Goal: Task Accomplishment & Management: Manage account settings

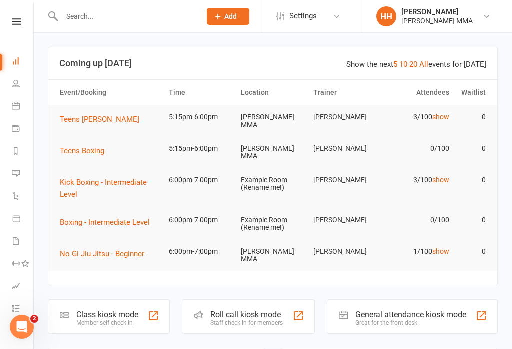
click at [146, 299] on div "Class kiosk mode Member self check-in" at bounding box center [109, 316] width 122 height 34
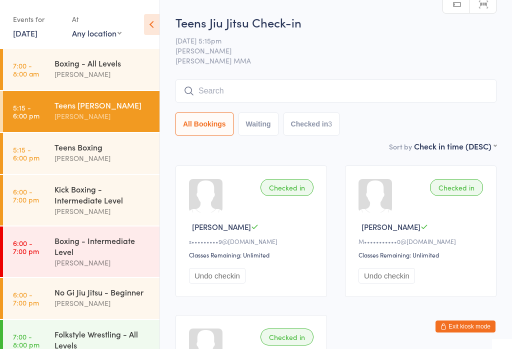
click at [125, 245] on div "Boxing - Intermediate Level" at bounding box center [102, 246] width 96 height 22
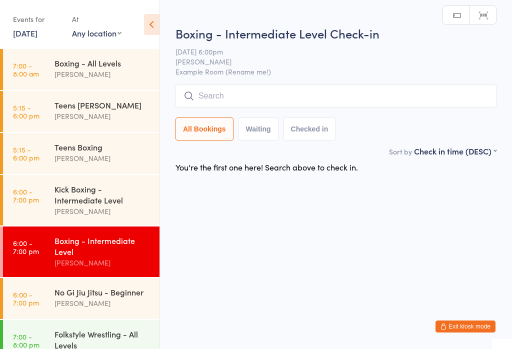
click at [251, 96] on input "search" at bounding box center [335, 95] width 321 height 23
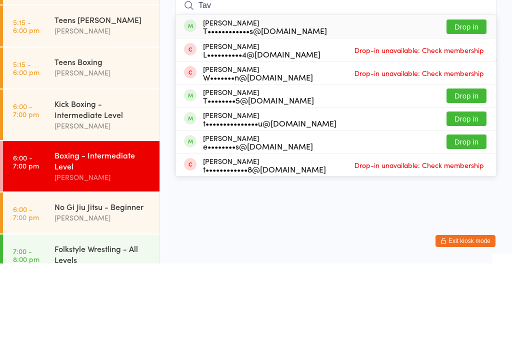
type input "Tav"
click at [278, 112] on div "T••••••••••••s@gmail.com" at bounding box center [265, 116] width 124 height 8
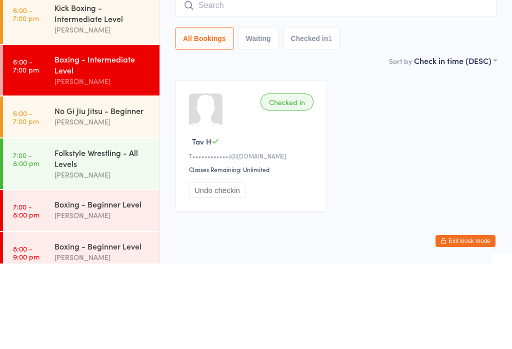
scroll to position [99, 0]
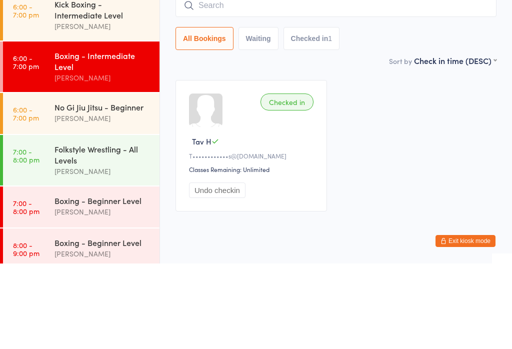
click at [110, 198] on div "[PERSON_NAME]" at bounding box center [102, 203] width 96 height 11
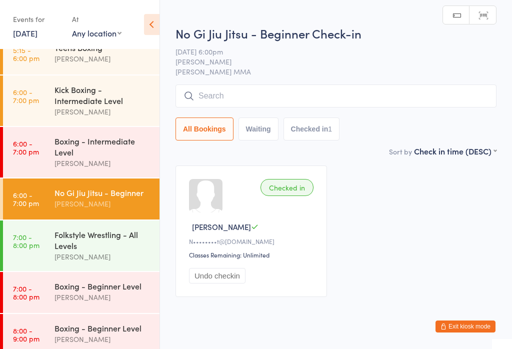
click at [308, 99] on input "search" at bounding box center [335, 95] width 321 height 23
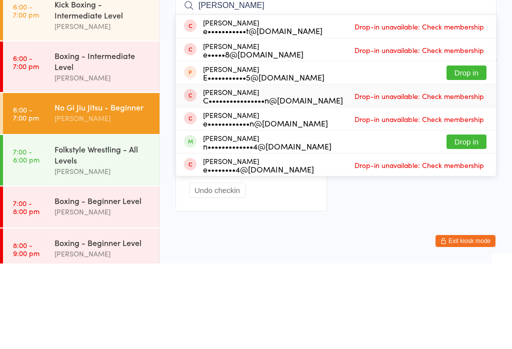
type input "Eric"
click at [404, 174] on span "Drop-in unavailable: Check membership" at bounding box center [419, 181] width 134 height 15
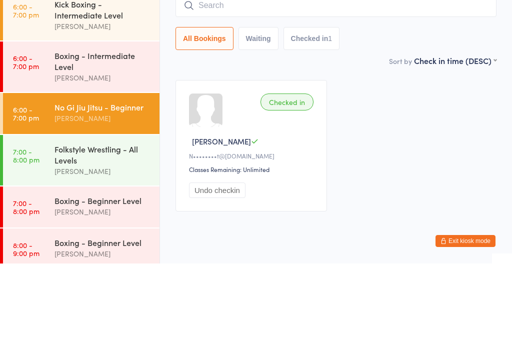
type input "r"
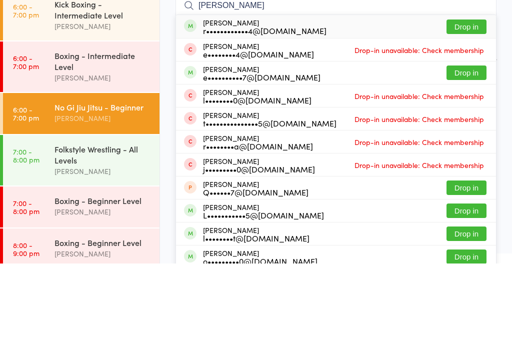
type input "lam"
click at [473, 105] on button "Drop in" at bounding box center [466, 112] width 40 height 14
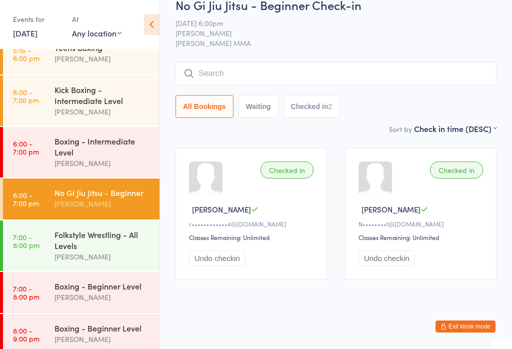
click at [256, 68] on input "search" at bounding box center [335, 73] width 321 height 23
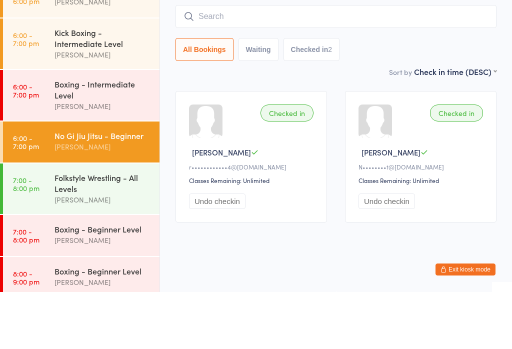
click at [105, 84] on div "Kick Boxing - Intermediate Level" at bounding box center [102, 95] width 96 height 22
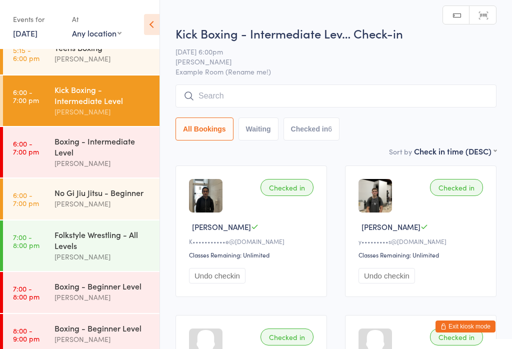
click at [274, 96] on input "search" at bounding box center [335, 95] width 321 height 23
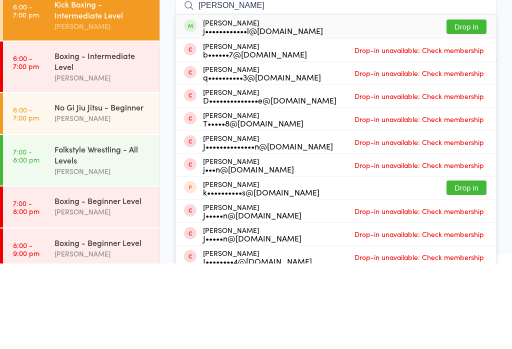
type input "Jeroen"
click at [239, 112] on div "j••••••••••••l@hotmail.com" at bounding box center [263, 116] width 120 height 8
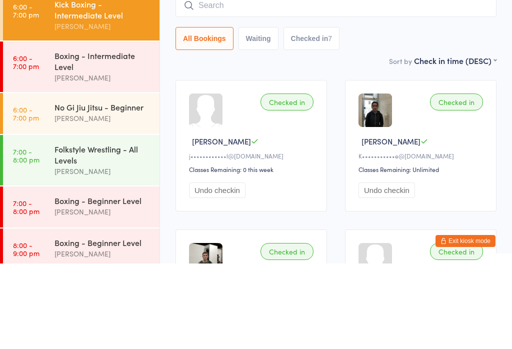
scroll to position [85, 0]
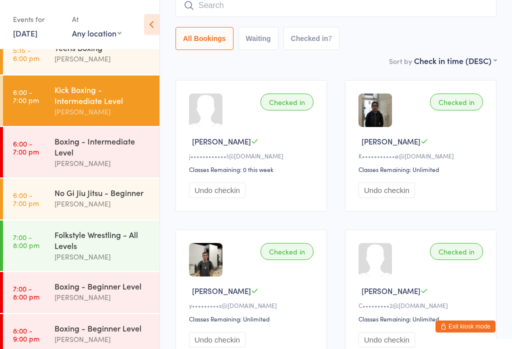
click at [475, 326] on button "Exit kiosk mode" at bounding box center [465, 326] width 60 height 12
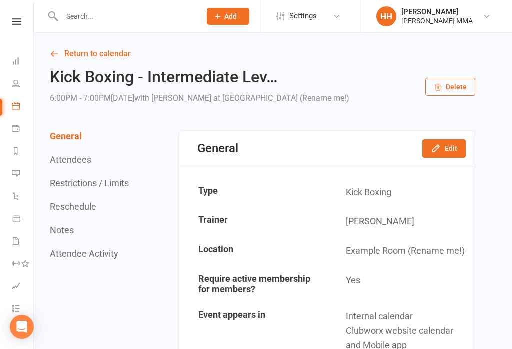
click at [161, 14] on input "text" at bounding box center [126, 16] width 135 height 14
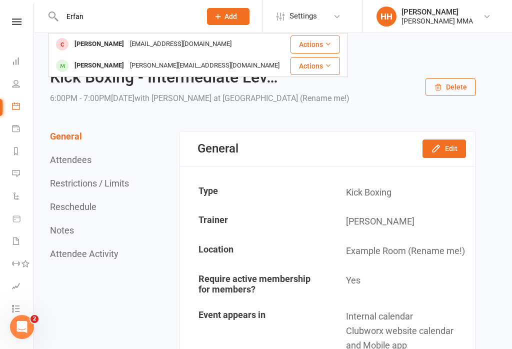
type input "Erfan"
click at [199, 50] on div "Erfan Lapechi Lapechie@gmail.com" at bounding box center [169, 44] width 240 height 20
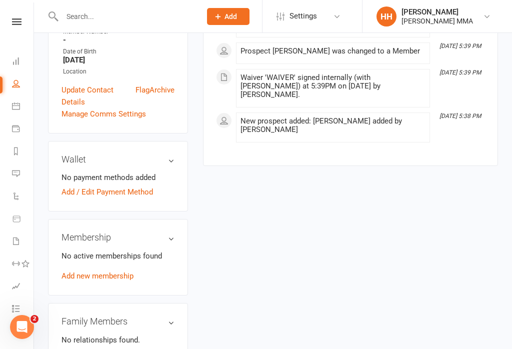
scroll to position [316, 0]
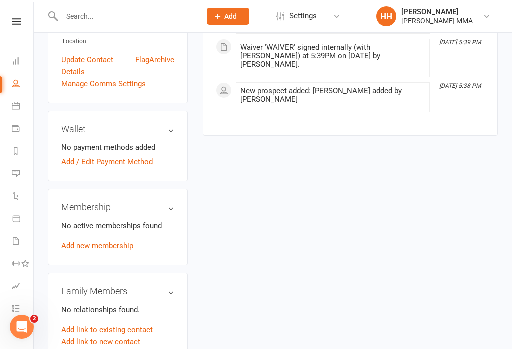
click at [133, 241] on link "Add new membership" at bounding box center [97, 245] width 72 height 9
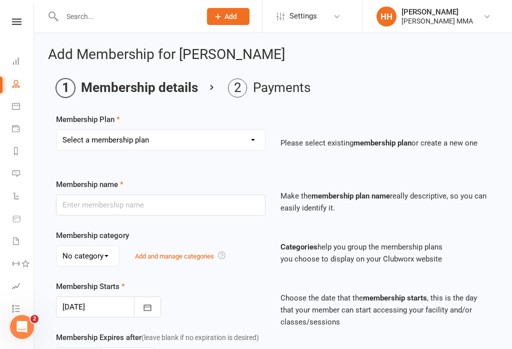
click at [231, 132] on select "Select a membership plan Create new Membership Plan Unlimited Membership Part-t…" at bounding box center [160, 140] width 208 height 20
click at [254, 135] on select "Select a membership plan Create new Membership Plan Unlimited Membership Part-t…" at bounding box center [160, 140] width 208 height 20
click at [248, 139] on select "Select a membership plan Create new Membership Plan Unlimited Membership Part-t…" at bounding box center [160, 140] width 208 height 20
select select "1"
type input "Unlimited Membership"
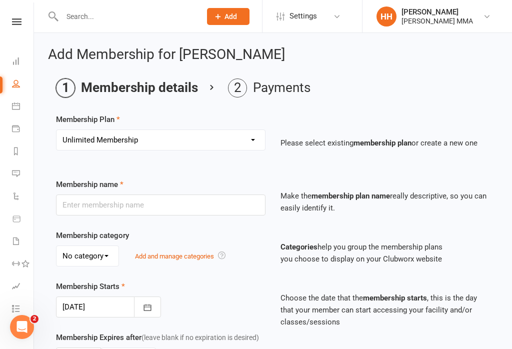
select select "0"
type input "0"
click at [155, 310] on button "button" at bounding box center [147, 306] width 27 height 21
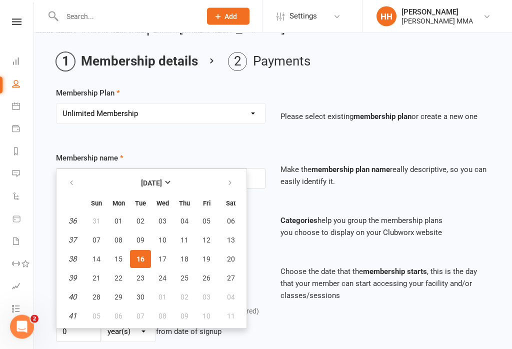
scroll to position [26, 0]
click at [187, 263] on button "18" at bounding box center [184, 259] width 21 height 18
type input "18 Sep 2025"
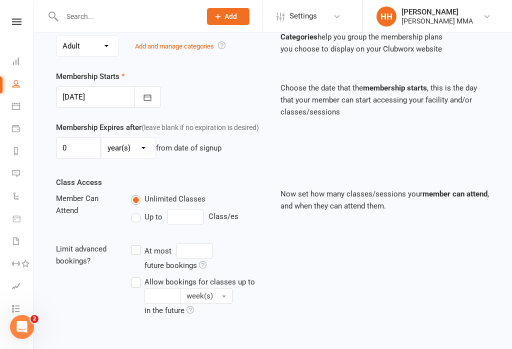
scroll to position [309, 0]
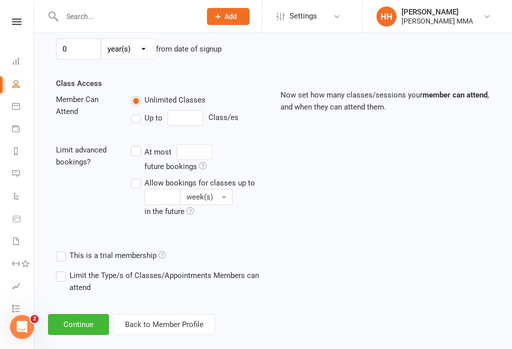
click at [87, 325] on button "Continue" at bounding box center [78, 324] width 61 height 21
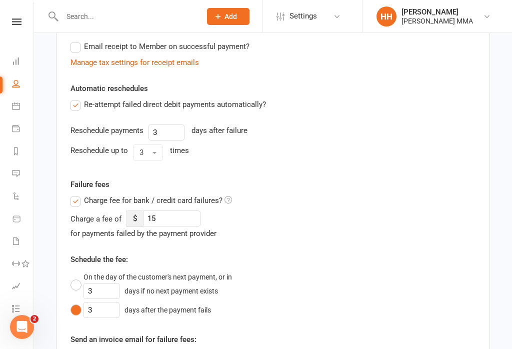
scroll to position [0, 0]
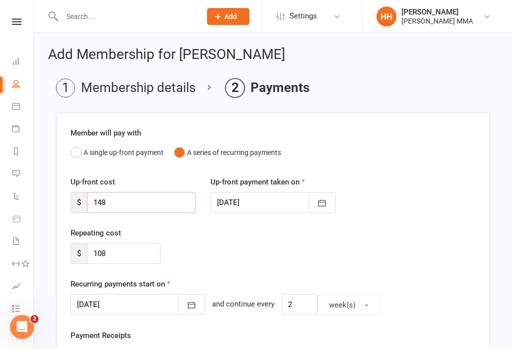
click at [157, 203] on input "148" at bounding box center [141, 202] width 108 height 21
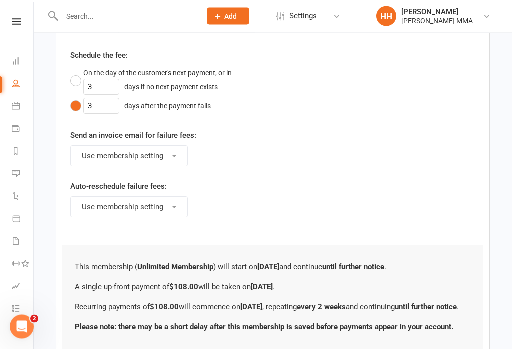
scroll to position [582, 0]
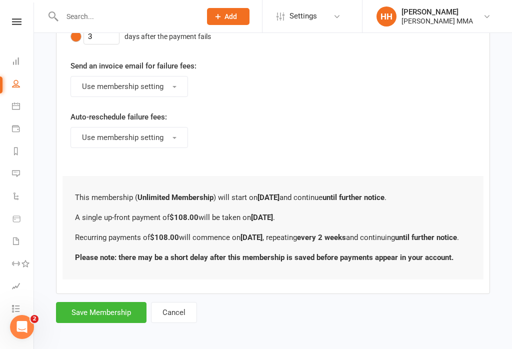
type input "108"
click at [110, 323] on button "Save Membership" at bounding box center [101, 312] width 90 height 21
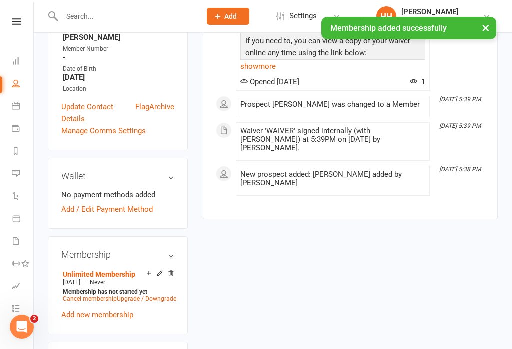
scroll to position [282, 0]
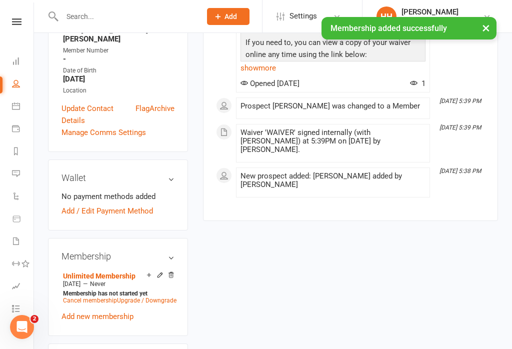
click at [149, 205] on link "Add / Edit Payment Method" at bounding box center [106, 211] width 91 height 12
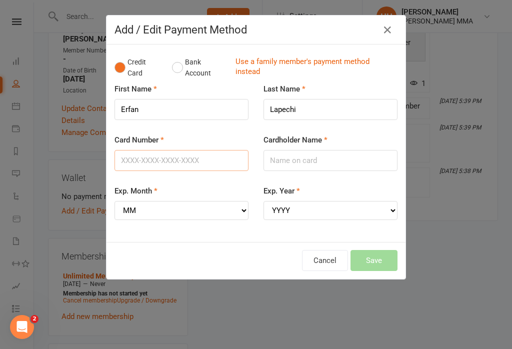
click at [210, 166] on input "Card Number" at bounding box center [181, 160] width 134 height 21
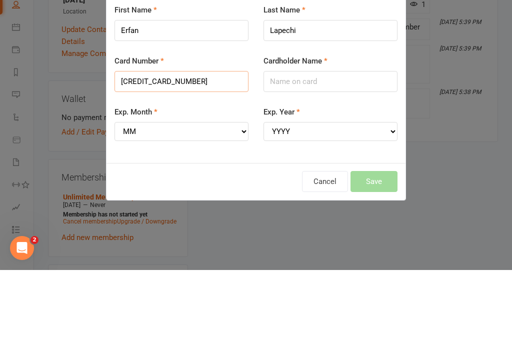
type input "5163610085083606"
click at [353, 150] on input "Cardholder Name" at bounding box center [330, 160] width 134 height 21
type input "Erfan Lapechi"
click at [221, 201] on select "MM 01 02 03 04 05 06 07 08 09 10 11 12" at bounding box center [181, 210] width 134 height 19
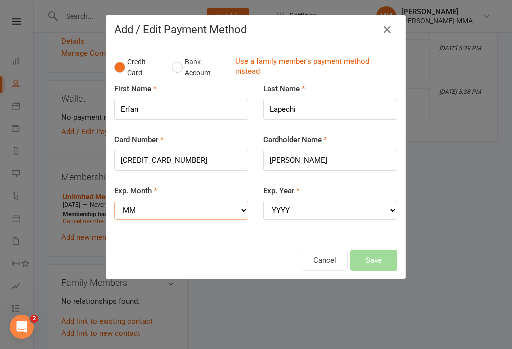
select select "06"
click at [343, 211] on select "YYYY 2025 2026 2027 2028 2029 2030 2031 2032 2033 2034" at bounding box center [330, 210] width 134 height 19
select select "2027"
click at [379, 259] on button "Save" at bounding box center [373, 260] width 47 height 21
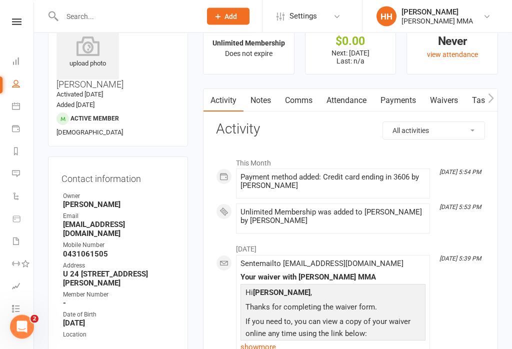
scroll to position [38, 0]
click at [402, 107] on link "Payments" at bounding box center [397, 100] width 49 height 23
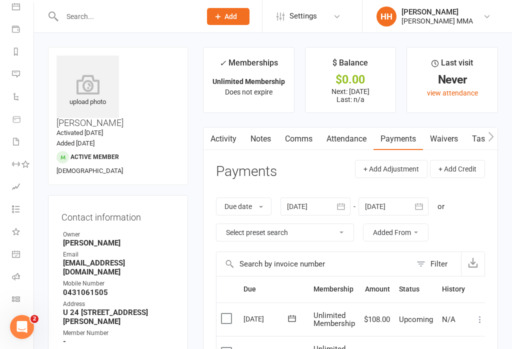
scroll to position [99, 0]
click at [14, 298] on icon at bounding box center [16, 299] width 8 height 8
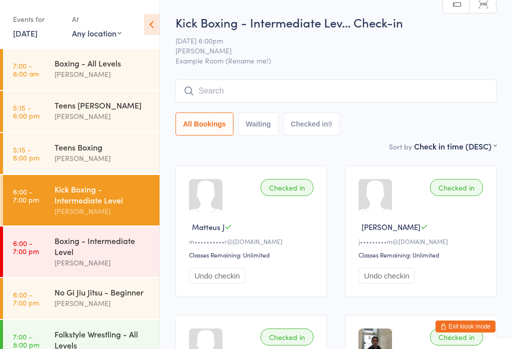
click at [80, 196] on div "Kick Boxing - Intermediate Level" at bounding box center [102, 194] width 96 height 22
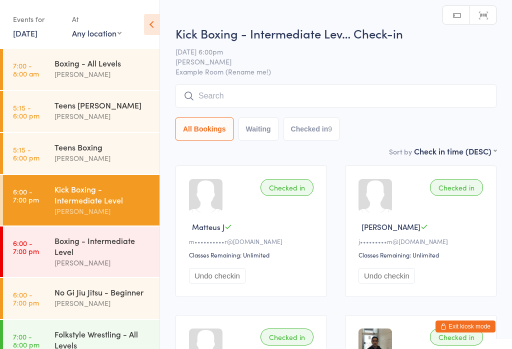
click at [218, 95] on input "search" at bounding box center [335, 95] width 321 height 23
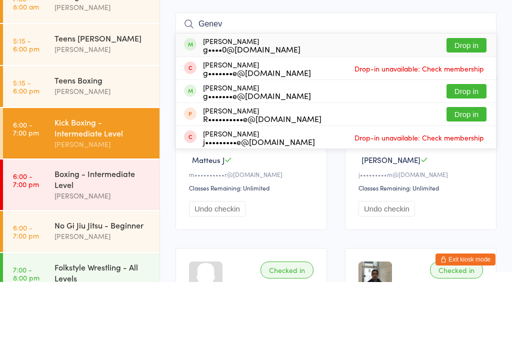
type input "Genev"
click at [459, 105] on button "Drop in" at bounding box center [466, 112] width 40 height 14
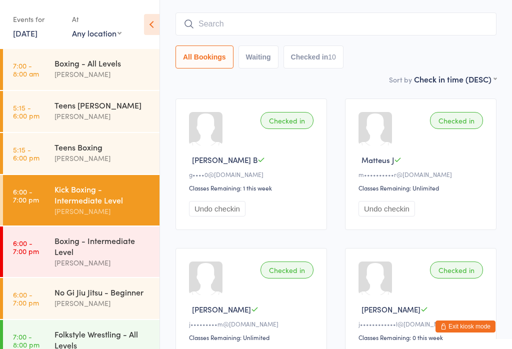
click at [316, 27] on input "search" at bounding box center [335, 23] width 321 height 23
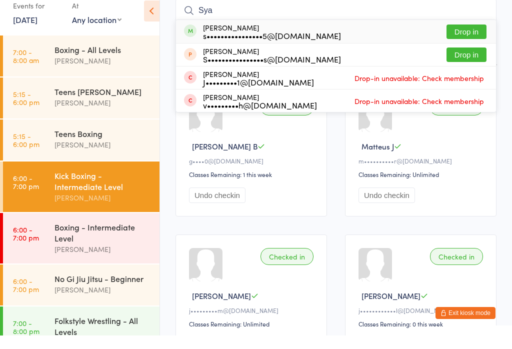
type input "Sya"
click at [470, 38] on button "Drop in" at bounding box center [466, 45] width 40 height 14
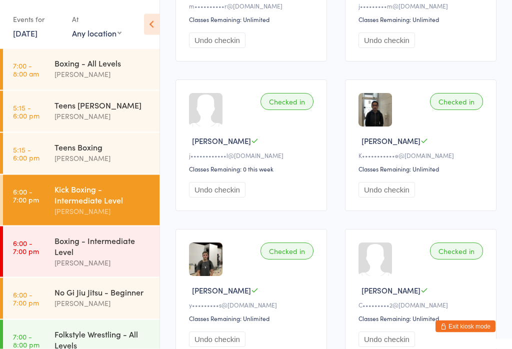
scroll to position [386, 0]
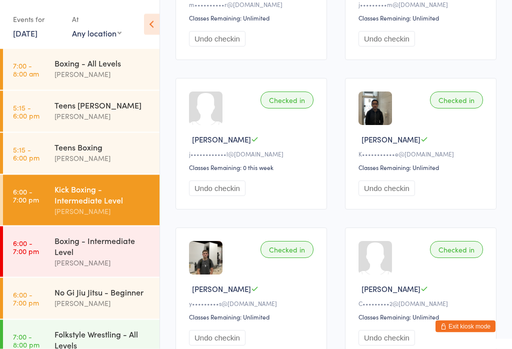
click at [55, 341] on div "Folkstyle Wrestling - All Levels" at bounding box center [102, 339] width 96 height 22
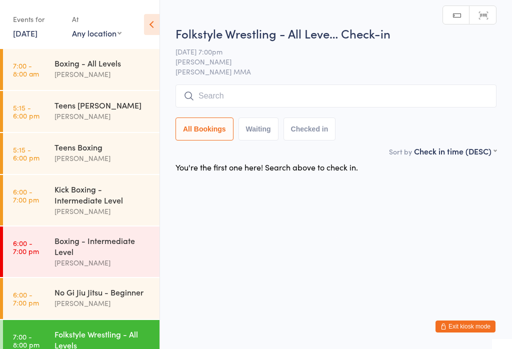
click at [229, 86] on input "search" at bounding box center [335, 95] width 321 height 23
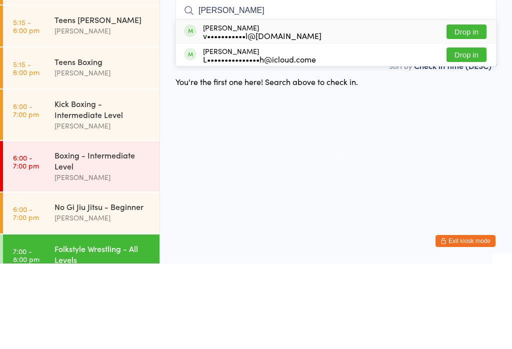
type input "Oleg"
click at [476, 110] on button "Drop in" at bounding box center [466, 117] width 40 height 14
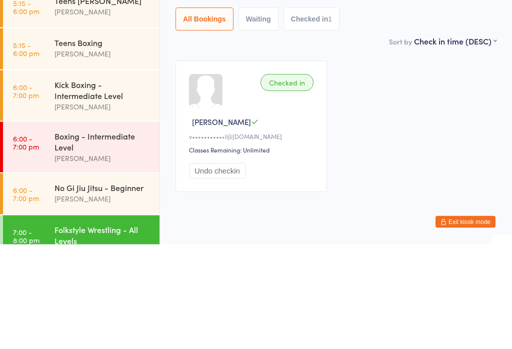
click at [114, 183] on div "Kick Boxing - Intermediate Level" at bounding box center [102, 194] width 96 height 22
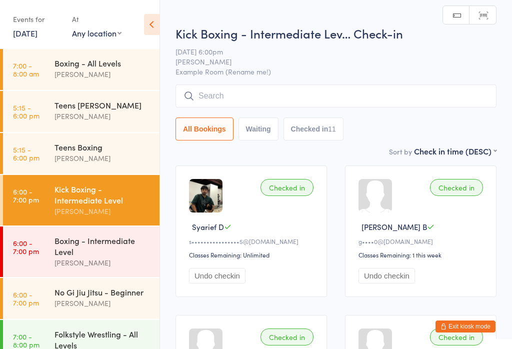
click at [287, 104] on input "search" at bounding box center [335, 95] width 321 height 23
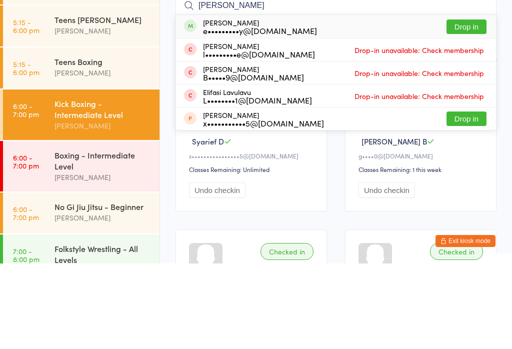
type input "Eliza"
click at [468, 105] on button "Drop in" at bounding box center [466, 112] width 40 height 14
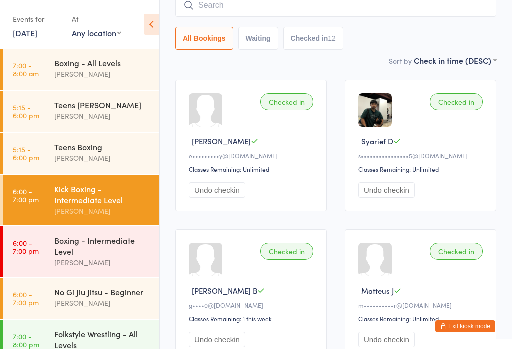
click at [460, 331] on button "Exit kiosk mode" at bounding box center [465, 326] width 60 height 12
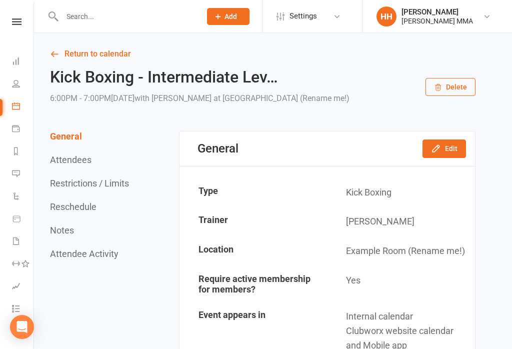
click at [113, 28] on div at bounding box center [121, 16] width 146 height 32
click at [100, 22] on input "text" at bounding box center [126, 16] width 135 height 14
type input "[PERSON_NAME]"
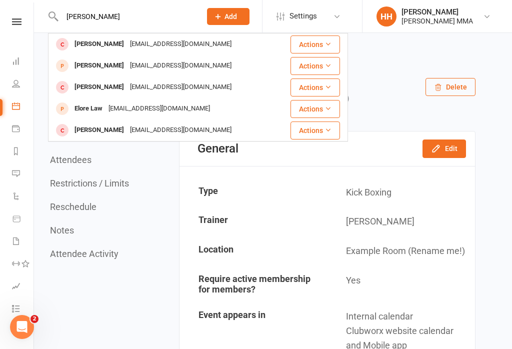
click at [117, 85] on div "Thomas Lowe" at bounding box center [98, 87] width 55 height 14
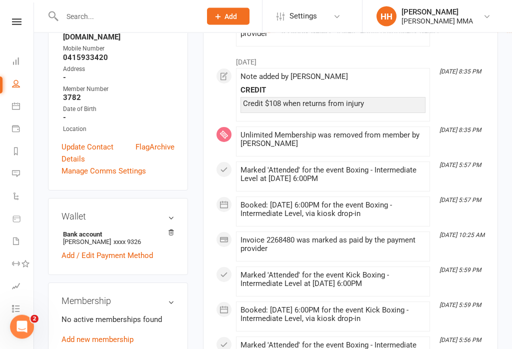
click at [122, 335] on link "Add new membership" at bounding box center [97, 339] width 72 height 9
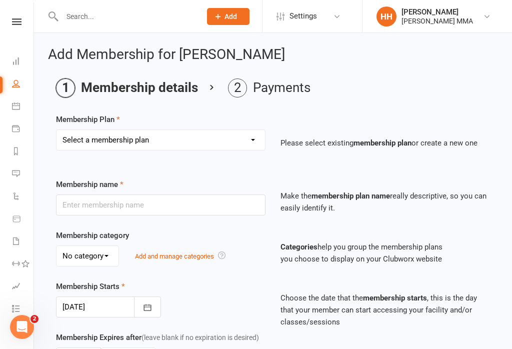
click at [167, 142] on select "Select a membership plan Create new Membership Plan Unlimited Membership Part-t…" at bounding box center [160, 140] width 208 height 20
select select "2"
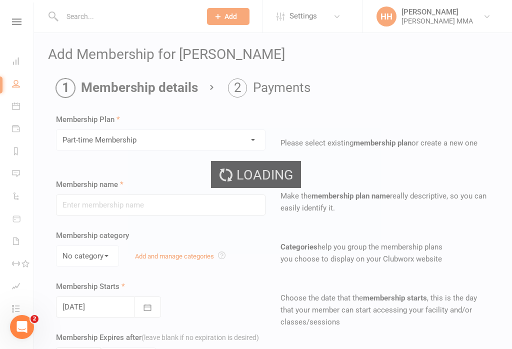
type input "Part-time Membership"
select select "0"
type input "0"
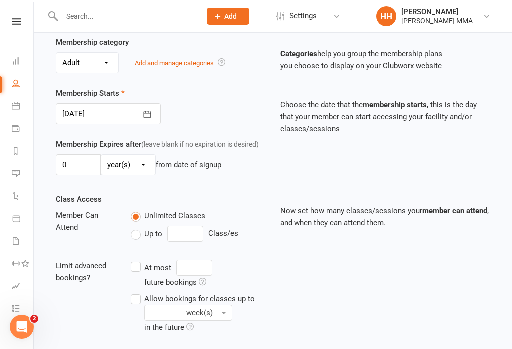
scroll to position [309, 0]
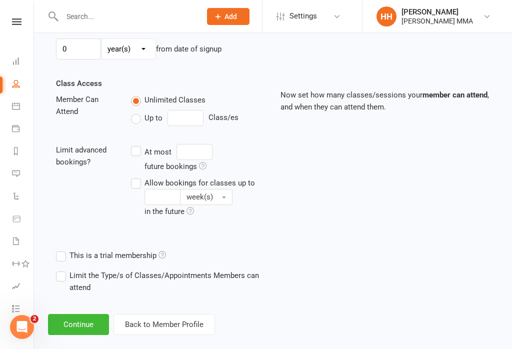
click at [83, 329] on button "Continue" at bounding box center [78, 324] width 61 height 21
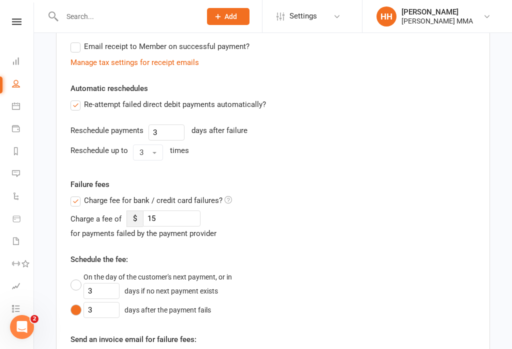
scroll to position [0, 0]
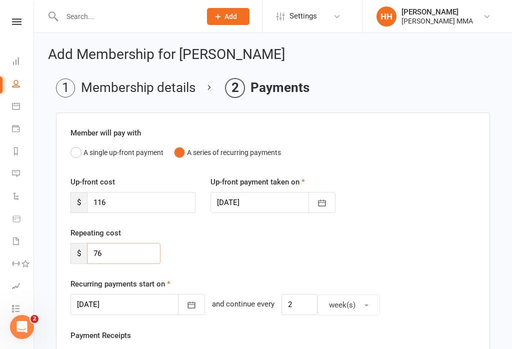
click at [132, 262] on input "76" at bounding box center [123, 253] width 73 height 21
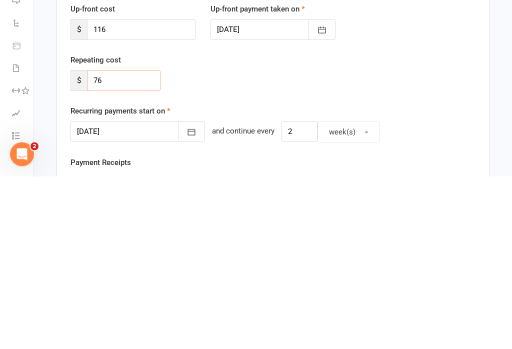
click at [141, 243] on input "76" at bounding box center [123, 253] width 73 height 21
click at [151, 192] on input "116" at bounding box center [141, 202] width 108 height 21
click at [156, 192] on input "116" at bounding box center [141, 202] width 108 height 21
click at [133, 192] on input "116" at bounding box center [141, 202] width 108 height 21
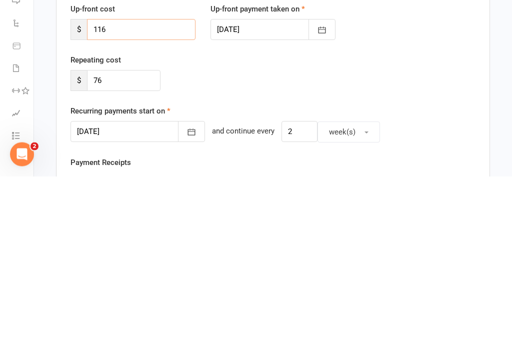
click at [133, 192] on input "116" at bounding box center [141, 202] width 108 height 21
paste input "7"
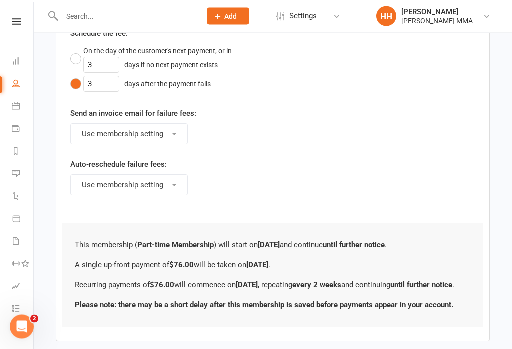
scroll to position [582, 0]
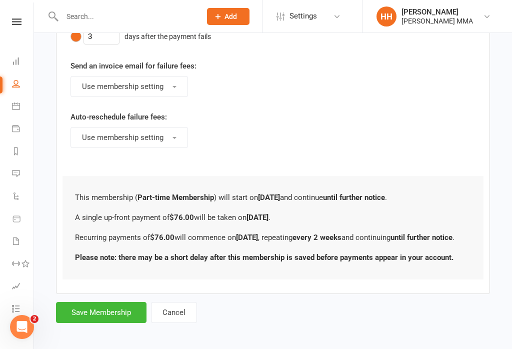
type input "76"
click at [107, 318] on button "Save Membership" at bounding box center [101, 312] width 90 height 21
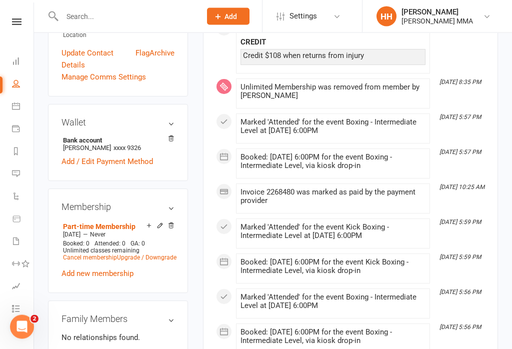
scroll to position [297, 0]
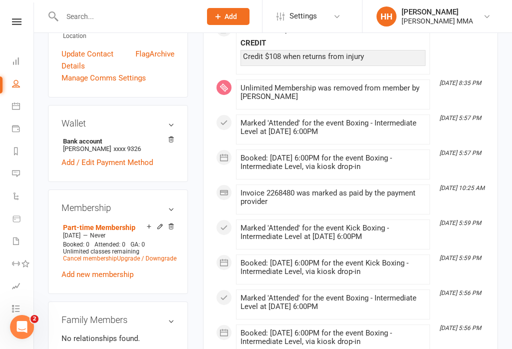
click at [134, 156] on link "Add / Edit Payment Method" at bounding box center [106, 162] width 91 height 12
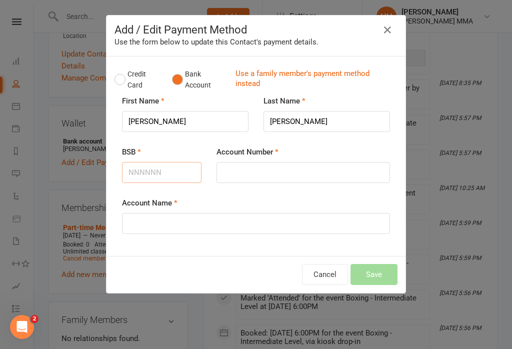
click at [163, 174] on input "BSB" at bounding box center [161, 172] width 79 height 21
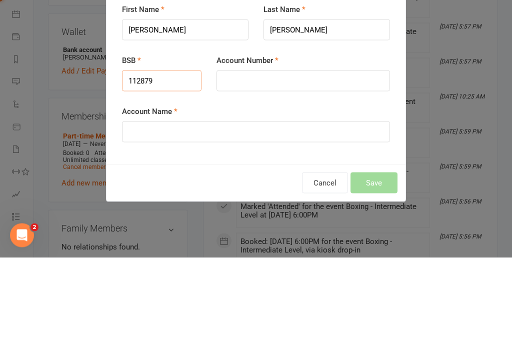
type input "112879"
click at [279, 162] on input "Account Number" at bounding box center [302, 172] width 173 height 21
type input "422879326"
click at [195, 213] on input "Account Name" at bounding box center [256, 223] width 268 height 21
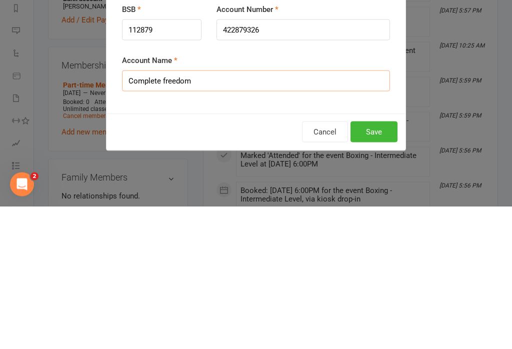
type input "Complete freedom"
click at [380, 264] on button "Save" at bounding box center [373, 274] width 47 height 21
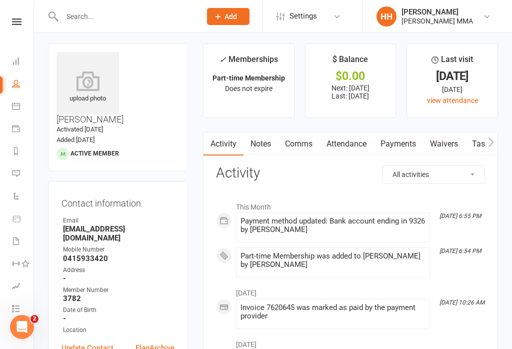
scroll to position [0, 0]
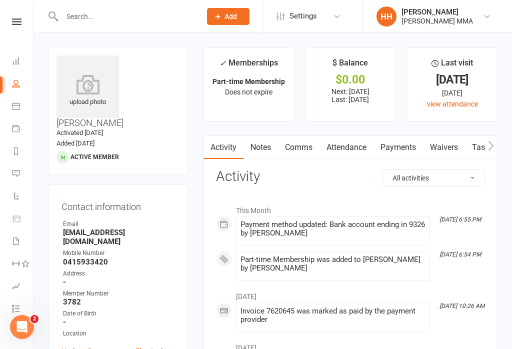
click at [404, 146] on link "Payments" at bounding box center [397, 147] width 49 height 23
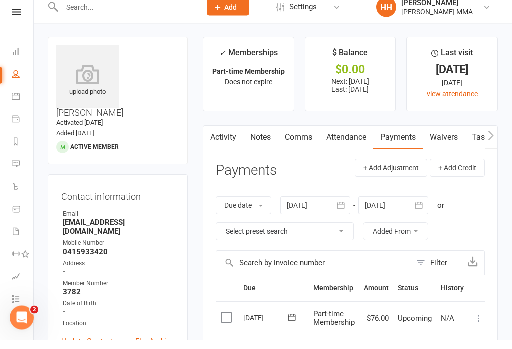
scroll to position [10, 0]
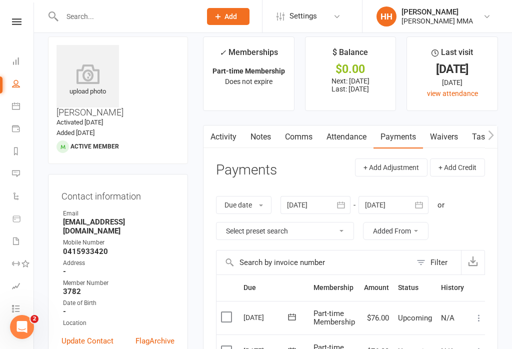
click at [446, 135] on link "Waivers" at bounding box center [444, 136] width 42 height 23
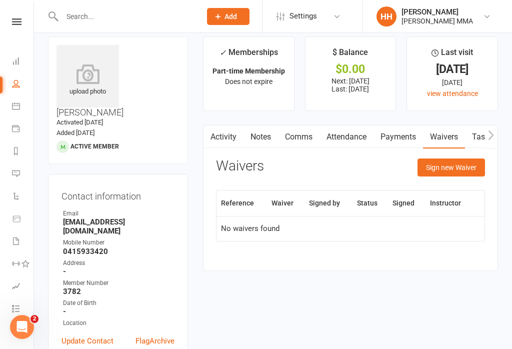
click at [459, 162] on button "Sign new Waiver" at bounding box center [450, 167] width 67 height 18
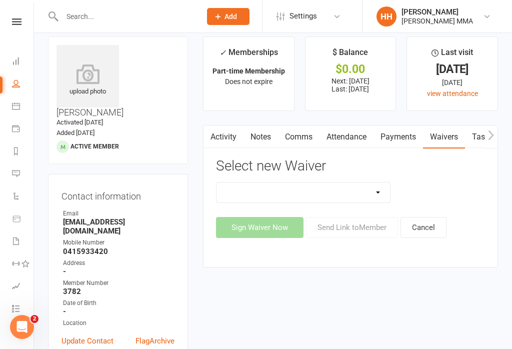
click at [307, 187] on select "Do not use - MEMBER GENERAL WAIVER Do not use - MEMBERSHIP SIGN UP Do not use -…" at bounding box center [302, 192] width 173 height 20
select select "10456"
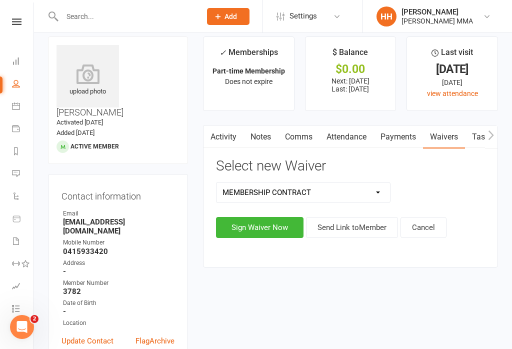
click at [270, 230] on button "Sign Waiver Now" at bounding box center [259, 227] width 87 height 21
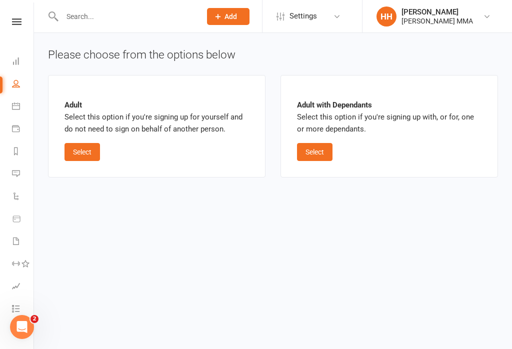
click at [89, 150] on button "Select" at bounding box center [81, 152] width 35 height 18
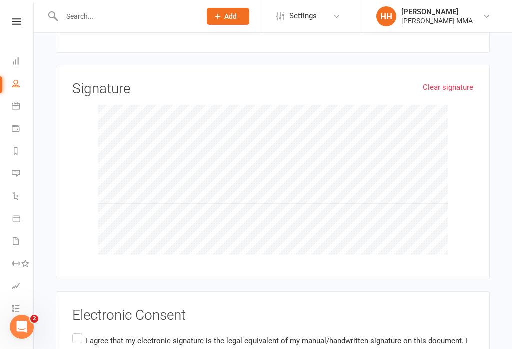
scroll to position [802, 0]
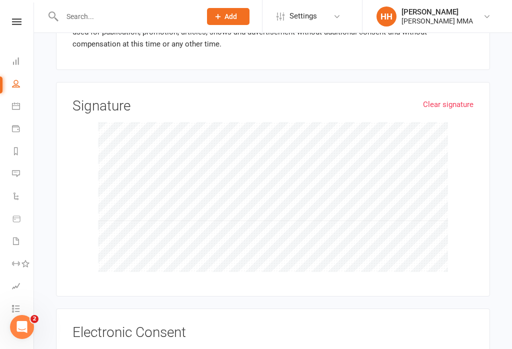
click at [79, 348] on input "I agree that my electronic signature is the legal equivalent of my manual/handw…" at bounding box center [75, 348] width 6 height 0
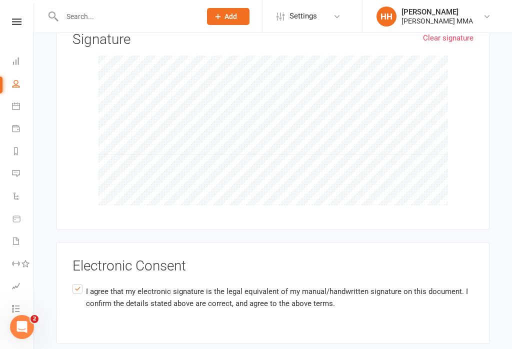
scroll to position [902, 0]
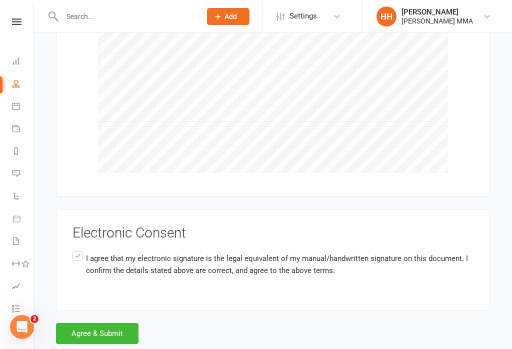
click at [96, 324] on button "Agree & Submit" at bounding box center [97, 333] width 82 height 21
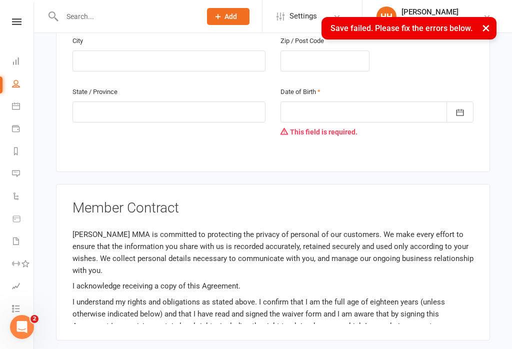
scroll to position [385, 0]
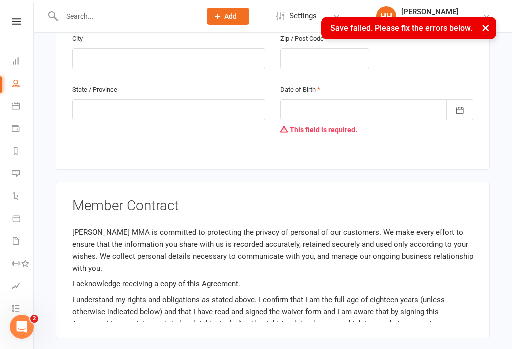
click at [464, 105] on icon "button" at bounding box center [460, 110] width 10 height 10
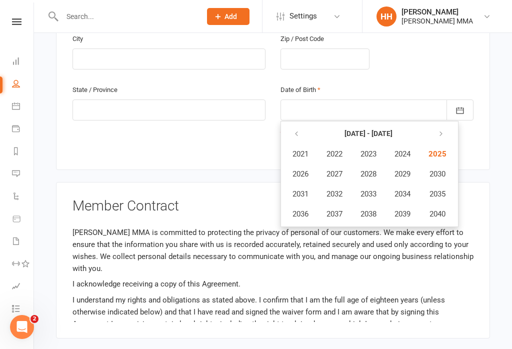
click at [303, 125] on button "button" at bounding box center [296, 134] width 21 height 18
click at [328, 164] on button "2007" at bounding box center [334, 173] width 33 height 19
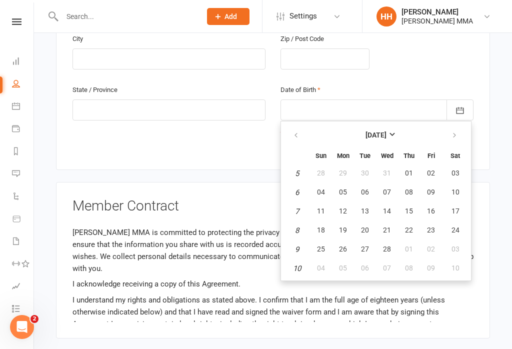
click at [371, 164] on button "30" at bounding box center [364, 173] width 21 height 18
type input "30 Jan 2007"
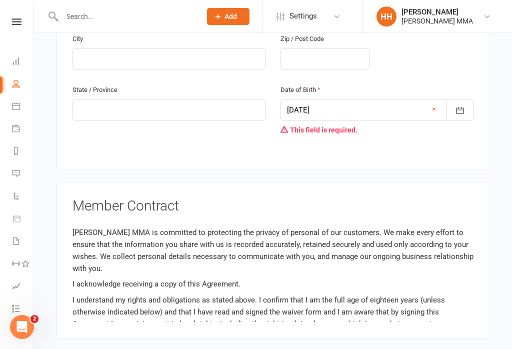
click at [404, 182] on div "Member Contract EFT Authorization: I, ThomasLowe , authorize Carioti MMA, to tr…" at bounding box center [273, 260] width 434 height 156
click at [416, 172] on main "Carioti MMA p: 0481 158 068 info@cariotimma.com 53 Jersey Street Hornsby, NSW, …" at bounding box center [273, 294] width 450 height 1170
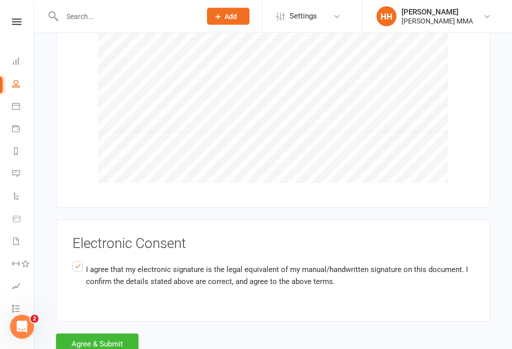
scroll to position [921, 0]
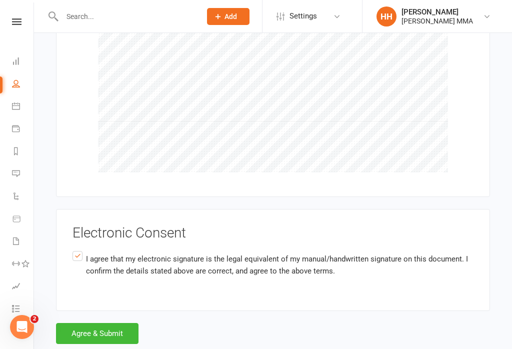
click at [124, 331] on button "Agree & Submit" at bounding box center [97, 333] width 82 height 21
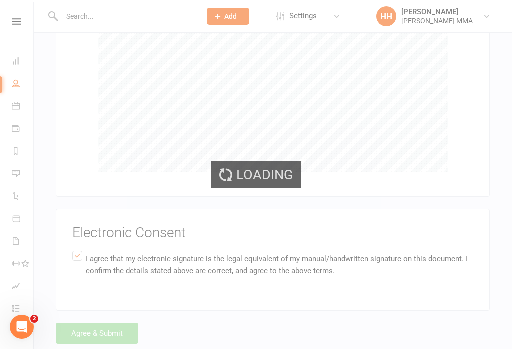
scroll to position [902, 0]
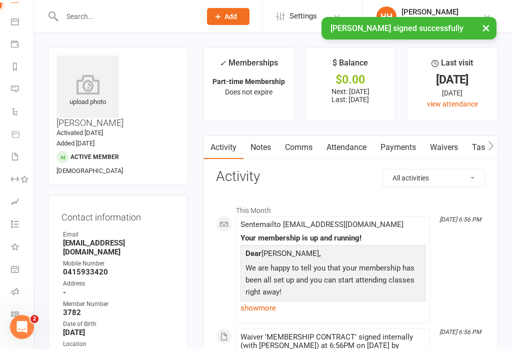
scroll to position [84, 1]
click at [12, 318] on link "Class check-in" at bounding box center [22, 315] width 22 height 22
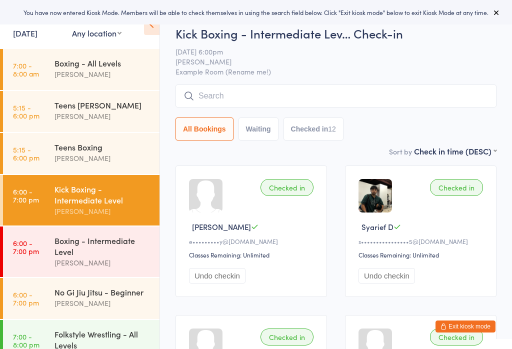
click at [259, 90] on input "search" at bounding box center [335, 95] width 321 height 23
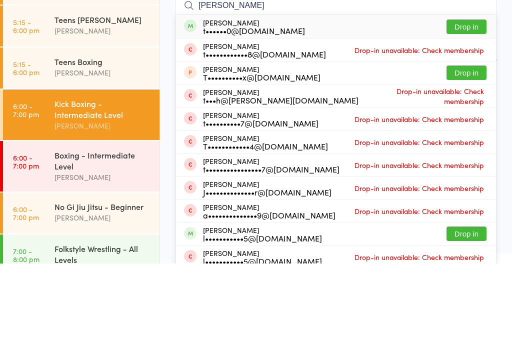
type input "Thomas lowe"
click at [464, 105] on button "Drop in" at bounding box center [466, 112] width 40 height 14
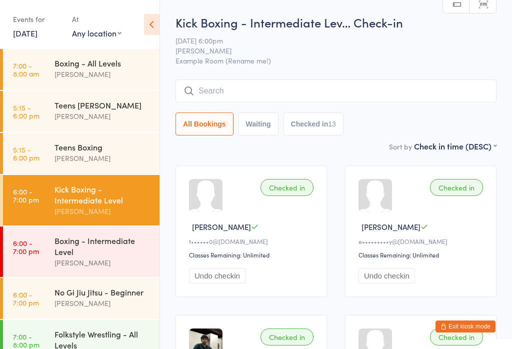
click at [449, 91] on input "search" at bounding box center [335, 90] width 321 height 23
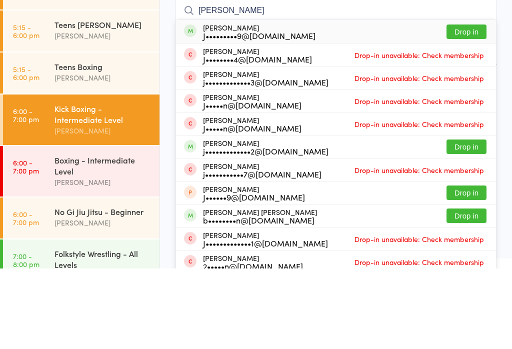
type input "Jeremy brown"
click at [298, 100] on div "Jeremy Brown J•••••••••9@hotmail.com Drop in" at bounding box center [336, 111] width 320 height 23
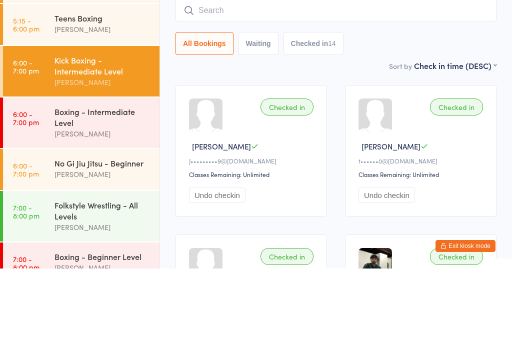
scroll to position [49, 0]
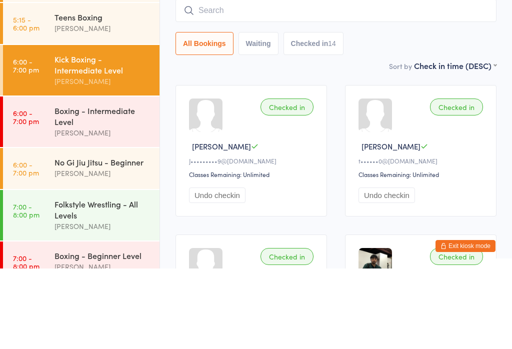
click at [92, 185] on div "Boxing - Intermediate Level" at bounding box center [102, 196] width 96 height 22
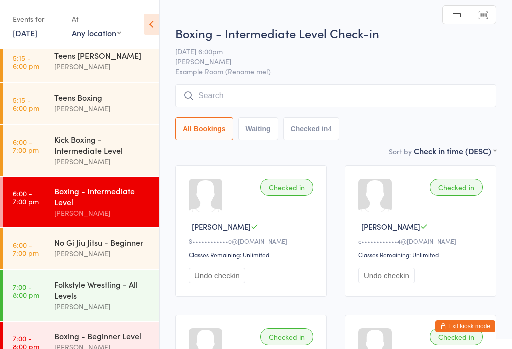
click at [383, 104] on input "search" at bounding box center [335, 95] width 321 height 23
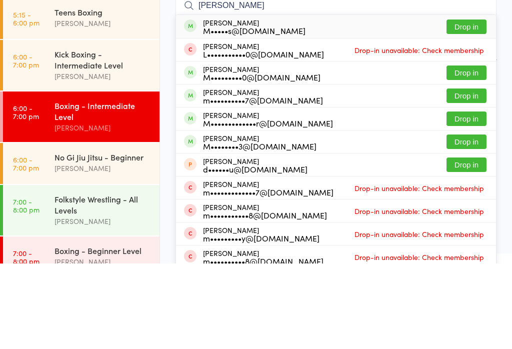
type input "Mather"
click at [472, 105] on button "Drop in" at bounding box center [466, 112] width 40 height 14
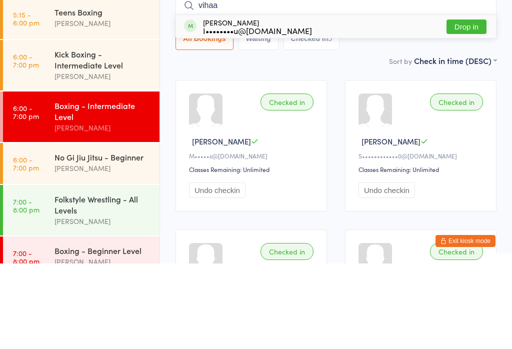
type input "vihaa"
click at [325, 100] on div "Vihaan Tyagi I••••••••u@gmail.com Drop in" at bounding box center [336, 111] width 320 height 23
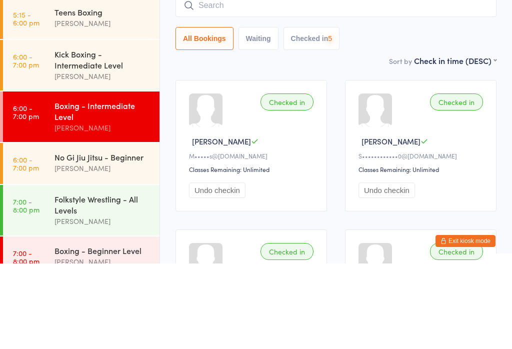
click at [329, 140] on div "Sort by Check in time (DESC) First name (ASC) First name (DESC) Last name (ASC)…" at bounding box center [335, 145] width 321 height 11
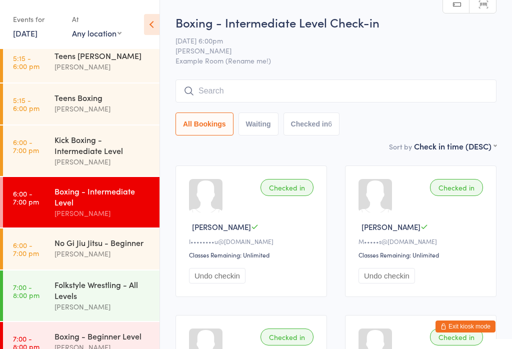
click at [251, 95] on input "search" at bounding box center [335, 90] width 321 height 23
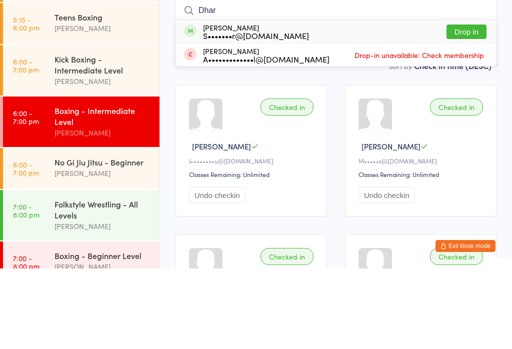
type input "Dhar"
click at [470, 105] on button "Drop in" at bounding box center [466, 112] width 40 height 14
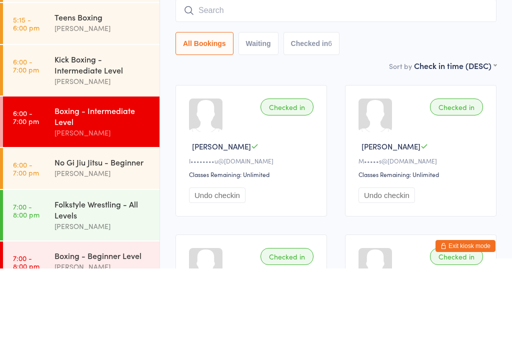
scroll to position [80, 0]
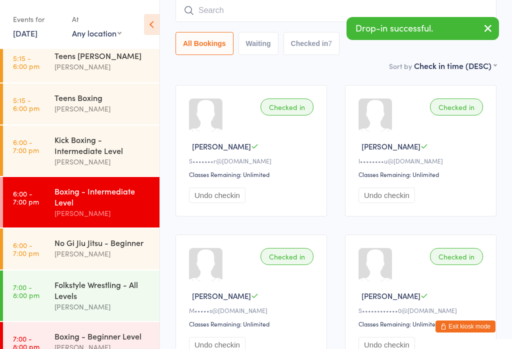
click at [228, 17] on input "search" at bounding box center [335, 10] width 321 height 23
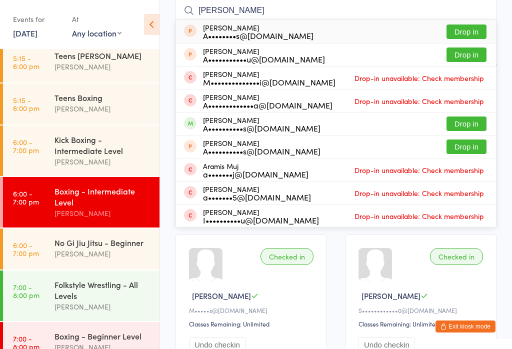
type input "Ari"
click at [467, 119] on button "Drop in" at bounding box center [466, 123] width 40 height 14
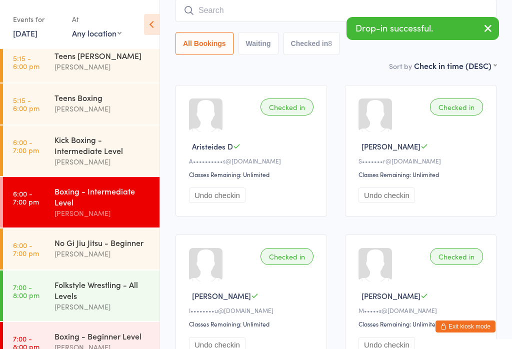
click at [327, 22] on input "search" at bounding box center [335, 10] width 321 height 23
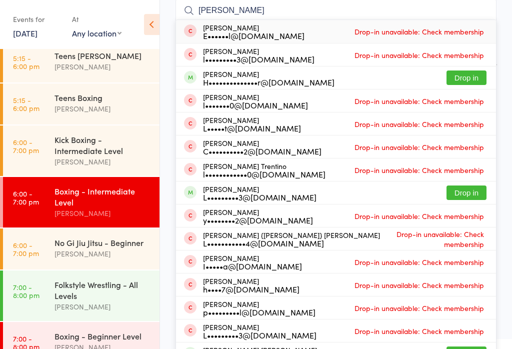
type input "Luca"
click at [468, 85] on button "Drop in" at bounding box center [466, 77] width 40 height 14
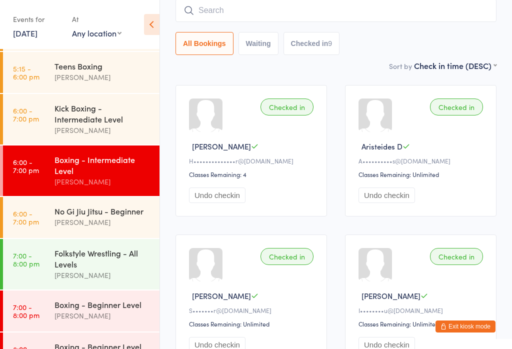
scroll to position [82, 0]
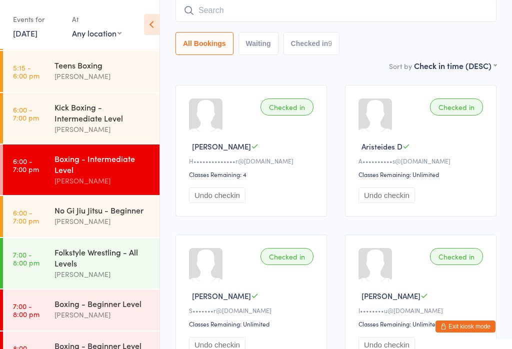
click at [100, 309] on div "Boxing - Beginner Level" at bounding box center [102, 303] width 96 height 11
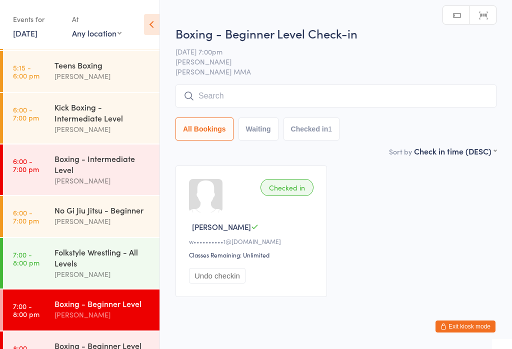
click at [243, 104] on input "search" at bounding box center [335, 95] width 321 height 23
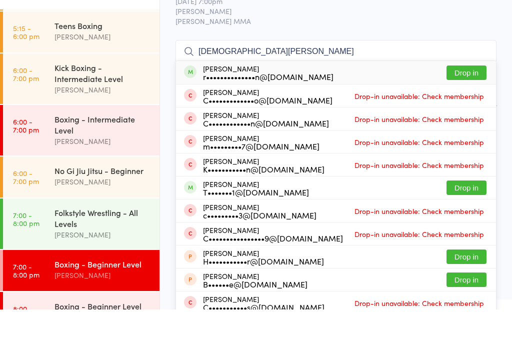
type input "Christian rugg"
click at [469, 100] on div "Christian Ruggero r••••••••••••••n@gmail.com Drop in" at bounding box center [336, 111] width 320 height 23
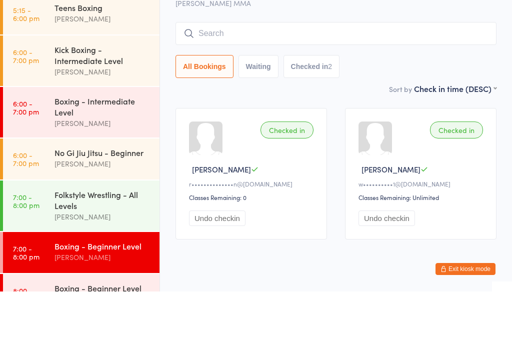
scroll to position [8, 0]
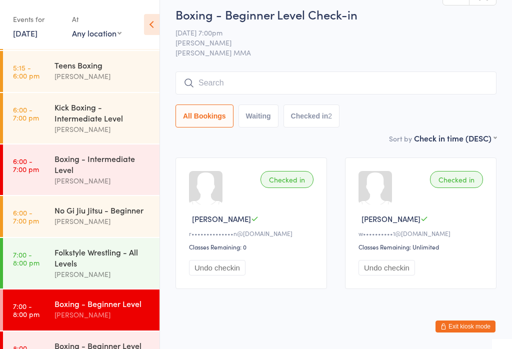
click at [474, 332] on button "Exit kiosk mode" at bounding box center [465, 326] width 60 height 12
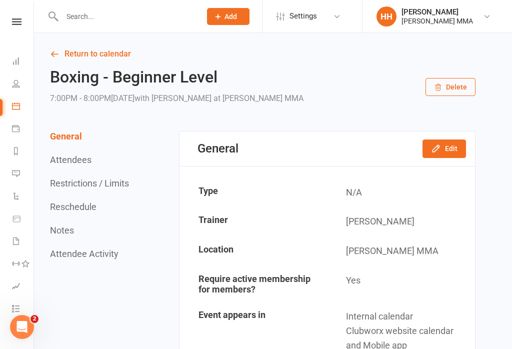
click at [106, 15] on input "text" at bounding box center [126, 16] width 135 height 14
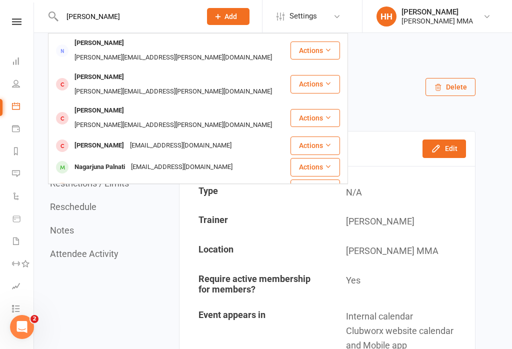
type input "[PERSON_NAME]"
click at [157, 50] on div "[PERSON_NAME][EMAIL_ADDRESS][PERSON_NAME][DOMAIN_NAME]" at bounding box center [172, 57] width 203 height 14
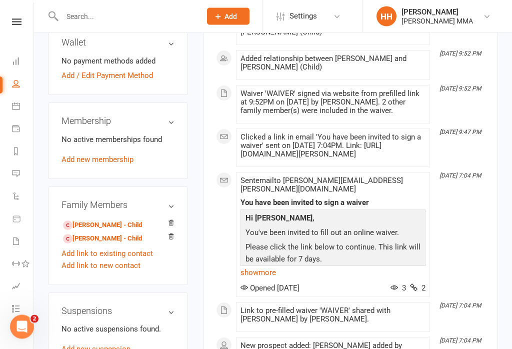
scroll to position [400, 0]
click at [115, 220] on link "[PERSON_NAME] - Child" at bounding box center [102, 225] width 79 height 10
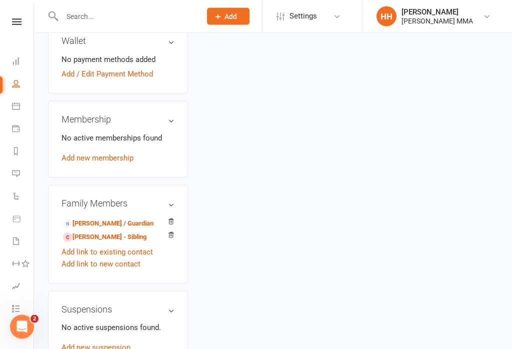
scroll to position [393, 0]
click at [127, 218] on link "[PERSON_NAME] / Guardian" at bounding box center [108, 223] width 90 height 10
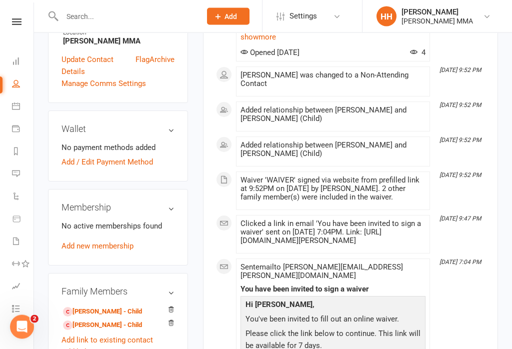
scroll to position [321, 0]
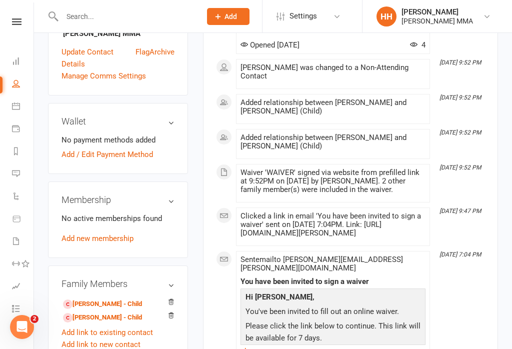
click at [116, 148] on link "Add / Edit Payment Method" at bounding box center [106, 154] width 91 height 12
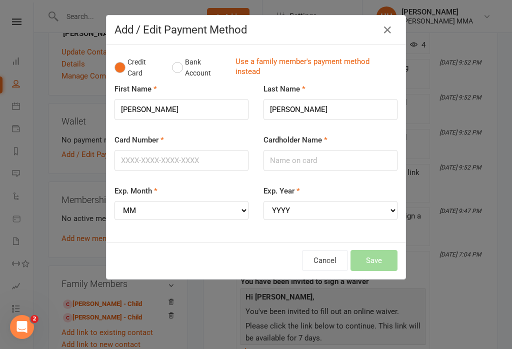
click at [192, 80] on button "Bank Account" at bounding box center [199, 67] width 55 height 30
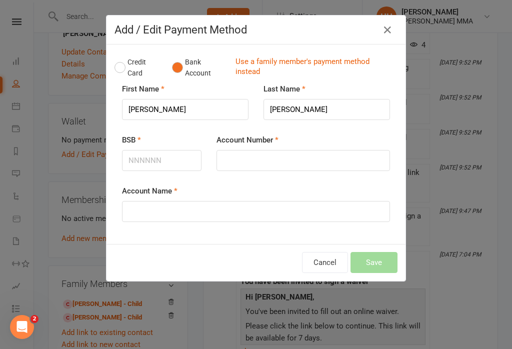
click at [306, 348] on div "Add / Edit Payment Method Credit Card Bank Account Use a family member's paymen…" at bounding box center [256, 174] width 512 height 349
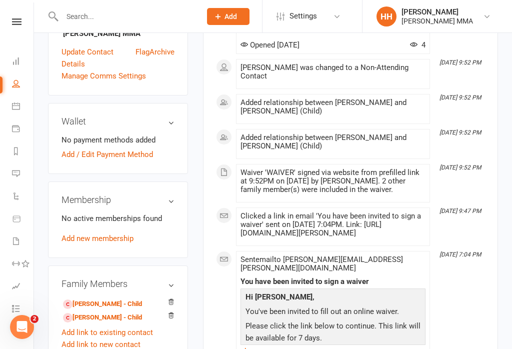
click at [95, 148] on link "Add / Edit Payment Method" at bounding box center [106, 154] width 91 height 12
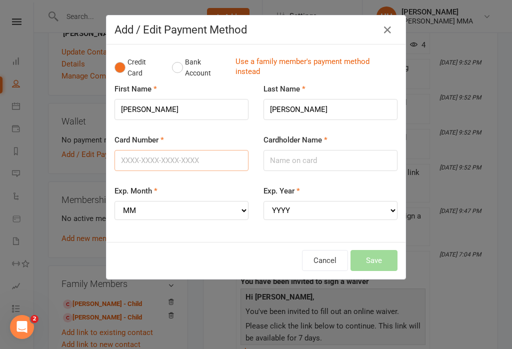
click at [178, 163] on input "Card Number" at bounding box center [181, 160] width 134 height 21
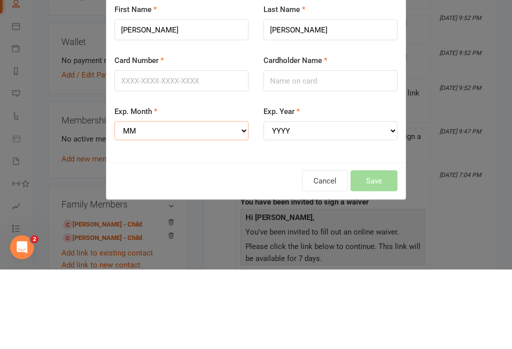
click at [154, 185] on div "Exp. Month MM 01 02 03 04 05 06 07 08 09 10 11 12" at bounding box center [181, 202] width 134 height 35
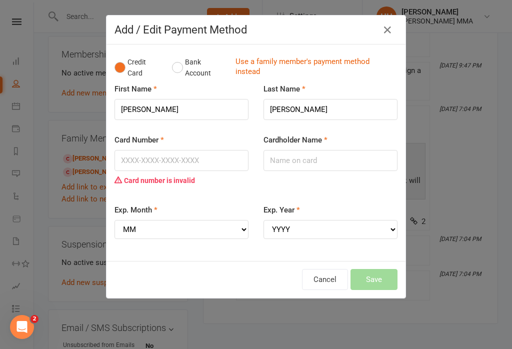
click at [301, 46] on div "Credit Card Bank Account Use a family member's payment method instead First Nam…" at bounding box center [255, 152] width 299 height 216
click at [174, 53] on button "Bank Account" at bounding box center [199, 67] width 55 height 30
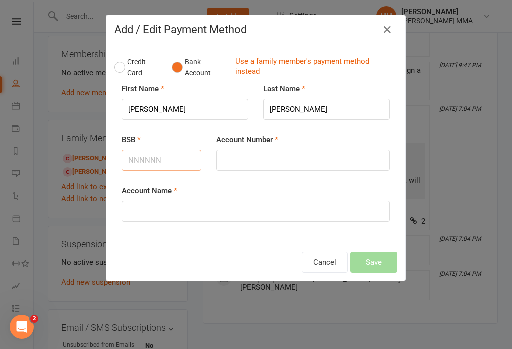
click at [163, 161] on input "BSB" at bounding box center [161, 160] width 79 height 21
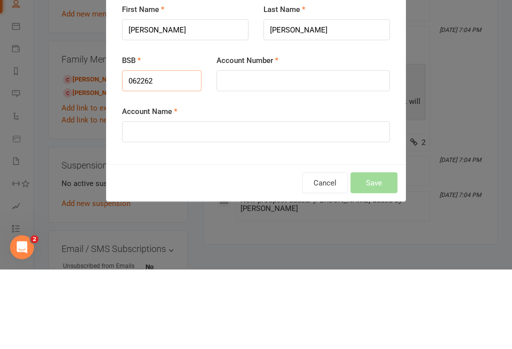
type input "062262"
click at [257, 150] on input "Account Number" at bounding box center [302, 160] width 173 height 21
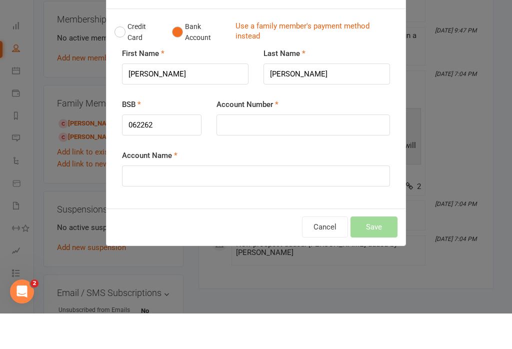
click at [129, 52] on button "Credit Card" at bounding box center [137, 67] width 47 height 30
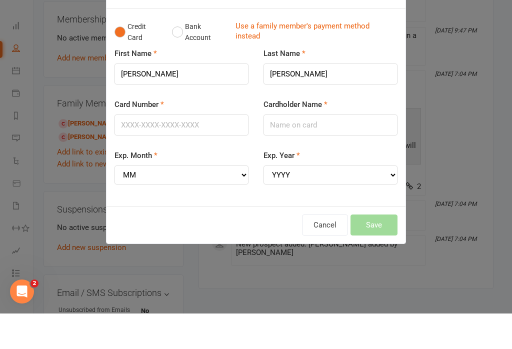
scroll to position [502, 4]
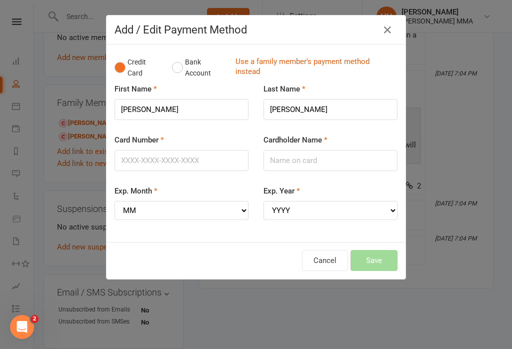
click at [189, 64] on button "Bank Account" at bounding box center [199, 67] width 55 height 30
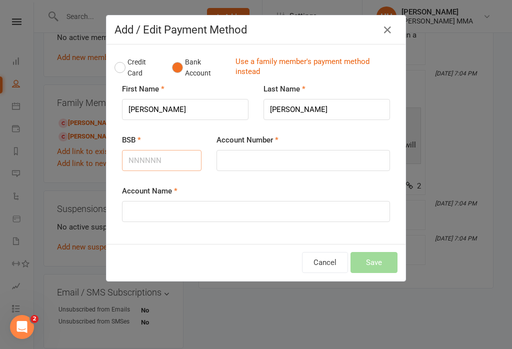
click at [160, 159] on input "BSB" at bounding box center [161, 160] width 79 height 21
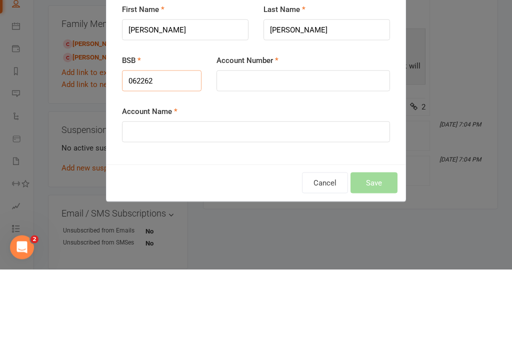
type input "062262"
click at [273, 150] on input "Account Number" at bounding box center [302, 160] width 173 height 21
type input "10391064"
click at [271, 201] on input "Account Name" at bounding box center [256, 211] width 268 height 21
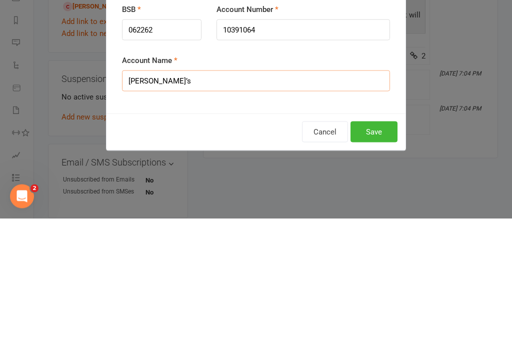
click at [295, 201] on input "Nagarajan Jena Chandra’s" at bounding box center [256, 211] width 268 height 21
type input "Nagarajan Jena Chandran"
click at [371, 252] on button "Save" at bounding box center [373, 262] width 47 height 21
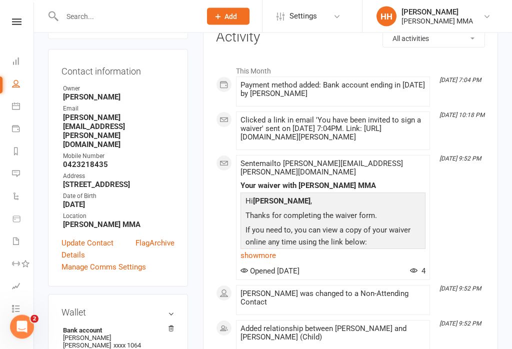
scroll to position [0, 0]
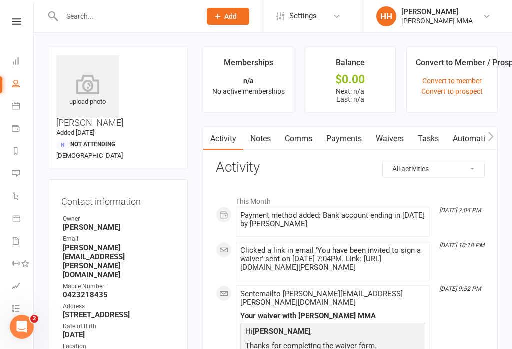
click at [398, 145] on link "Waivers" at bounding box center [390, 138] width 42 height 23
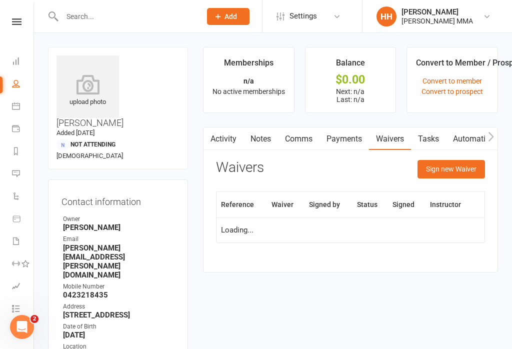
click at [463, 176] on button "Sign new Waiver" at bounding box center [450, 169] width 67 height 18
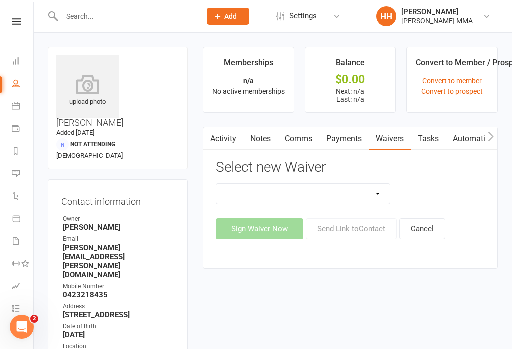
click at [336, 194] on select "Do not use - MEMBER GENERAL WAIVER Do not use - MEMBERSHIP SIGN UP MEMBERSHIP C…" at bounding box center [302, 194] width 173 height 20
select select "10456"
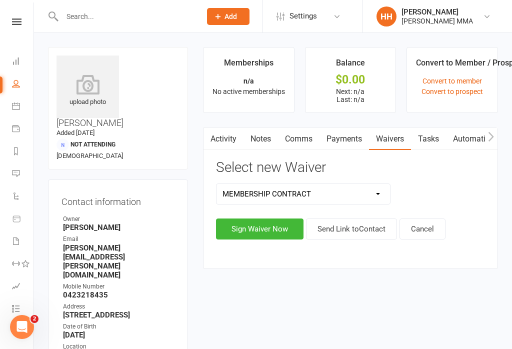
click at [267, 228] on button "Sign Waiver Now" at bounding box center [259, 228] width 87 height 21
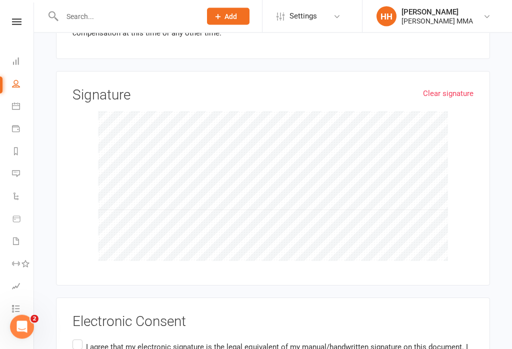
scroll to position [1576, 0]
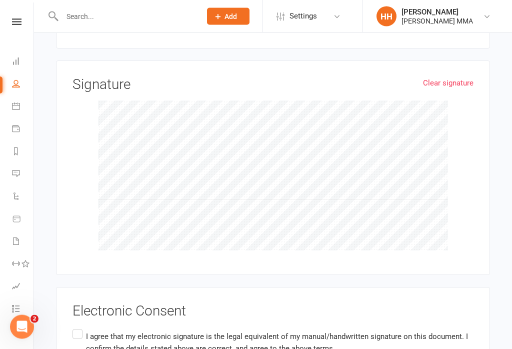
click at [112, 331] on p "I agree that my electronic signature is the legal equivalent of my manual/handw…" at bounding box center [279, 343] width 387 height 24
click at [79, 327] on input "I agree that my electronic signature is the legal equivalent of my manual/handw…" at bounding box center [75, 327] width 6 height 0
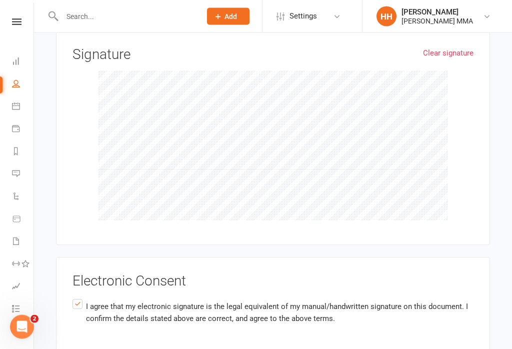
scroll to position [1651, 0]
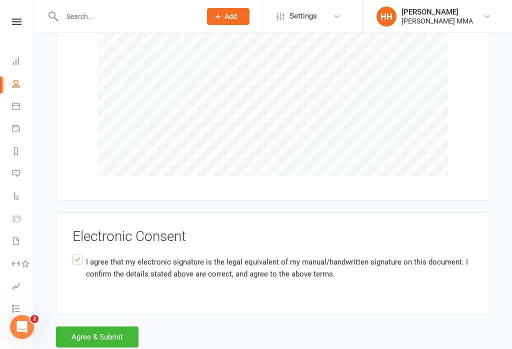
click at [121, 326] on button "Agree & Submit" at bounding box center [97, 336] width 82 height 21
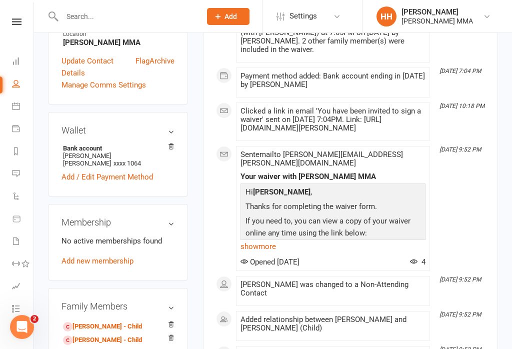
scroll to position [353, 0]
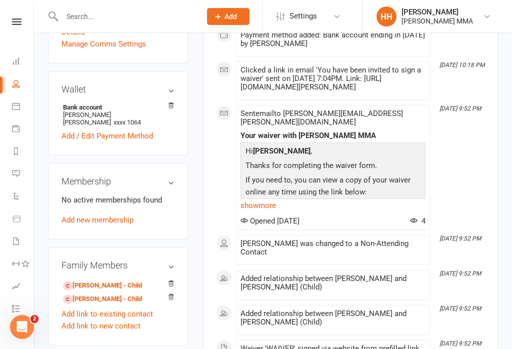
click at [142, 280] on link "Yashvardhan Nagarajan - Child" at bounding box center [102, 285] width 79 height 10
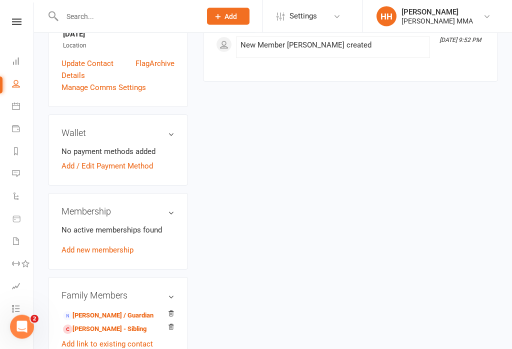
scroll to position [301, 0]
click at [136, 310] on link "Nagarajan Jeyachandran - Parent / Guardian" at bounding box center [108, 315] width 90 height 10
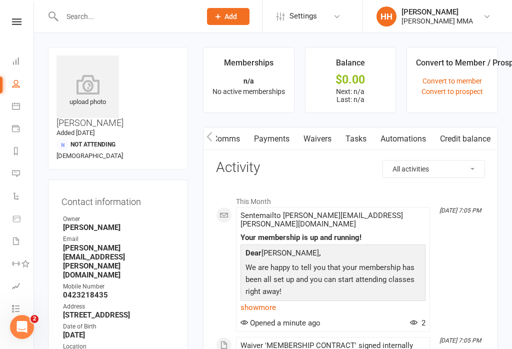
scroll to position [0, 75]
click at [277, 137] on link "Payments" at bounding box center [271, 138] width 49 height 23
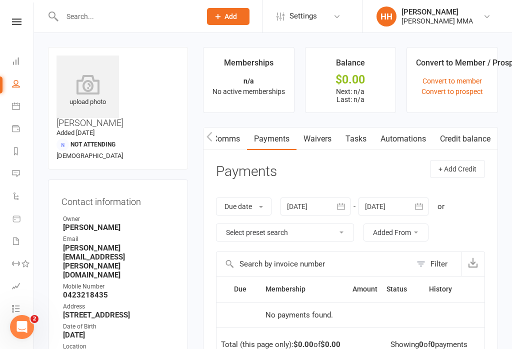
click at [320, 134] on link "Waivers" at bounding box center [317, 138] width 42 height 23
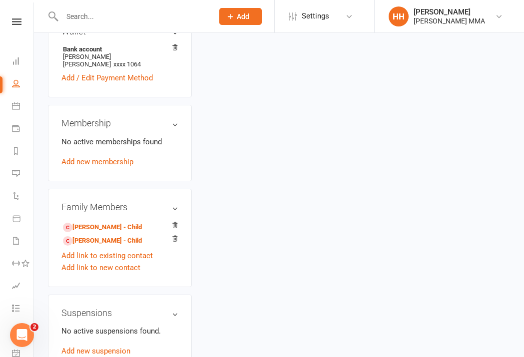
click at [142, 222] on link "[PERSON_NAME] - Child" at bounding box center [102, 227] width 79 height 10
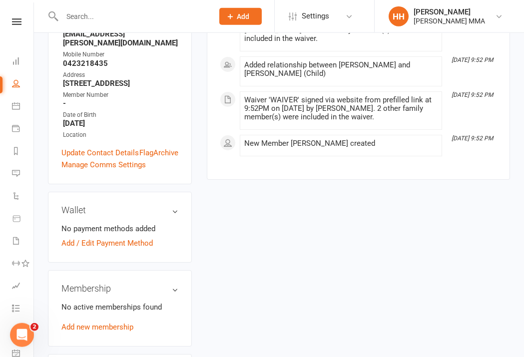
scroll to position [221, 0]
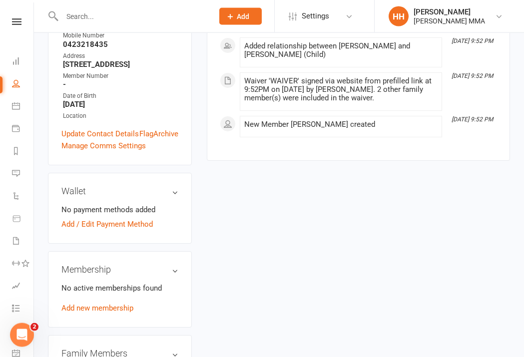
click at [142, 218] on link "Add / Edit Payment Method" at bounding box center [106, 224] width 91 height 12
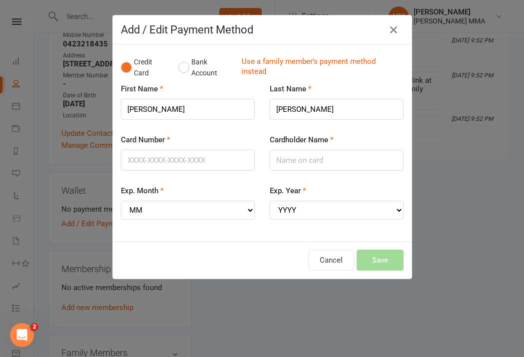
click at [349, 62] on link "Use a family member's payment method instead" at bounding box center [320, 67] width 157 height 22
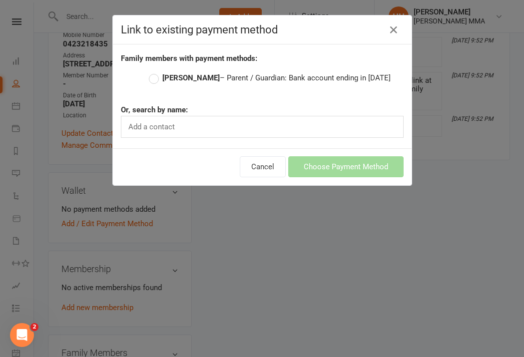
click at [220, 78] on strong "[PERSON_NAME]" at bounding box center [190, 77] width 57 height 9
click at [155, 72] on input "[PERSON_NAME] – Parent / Guardian: Bank account ending in [DATE]" at bounding box center [152, 72] width 6 height 0
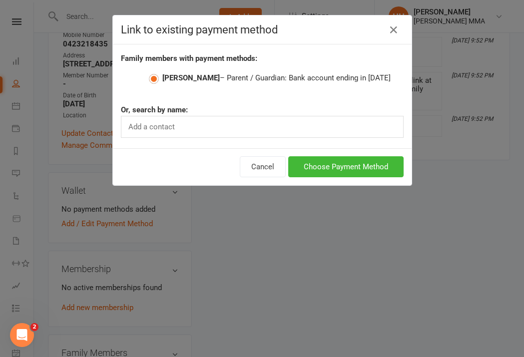
click at [378, 177] on button "Choose Payment Method" at bounding box center [345, 166] width 115 height 21
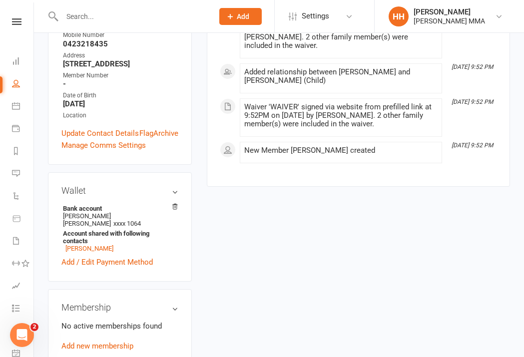
scroll to position [268, 0]
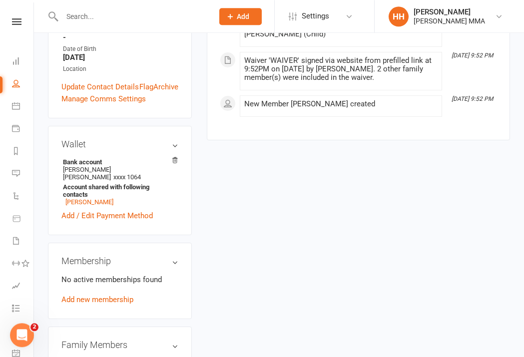
click at [106, 295] on link "Add new membership" at bounding box center [97, 299] width 72 height 9
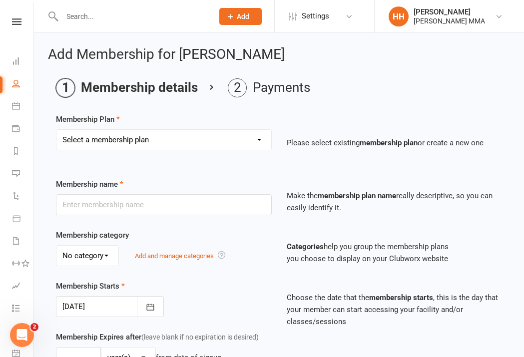
click at [220, 147] on select "Select a membership plan Create new Membership Plan Unlimited Membership Part-t…" at bounding box center [163, 140] width 215 height 20
select select "2"
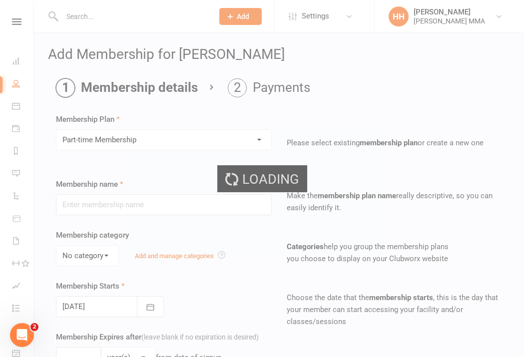
type input "Part-time Membership"
select select "0"
type input "0"
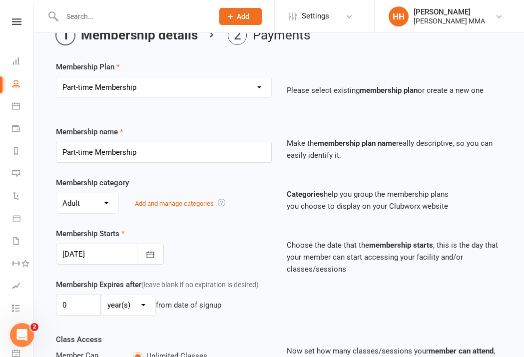
scroll to position [57, 0]
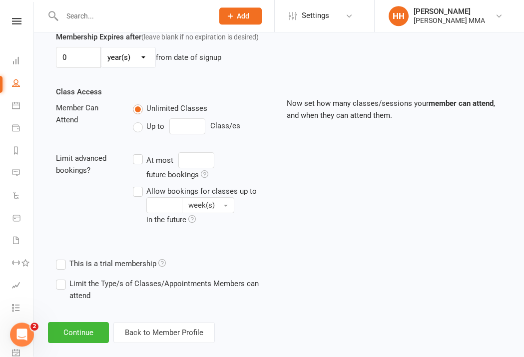
click at [98, 344] on button "Continue" at bounding box center [78, 333] width 61 height 21
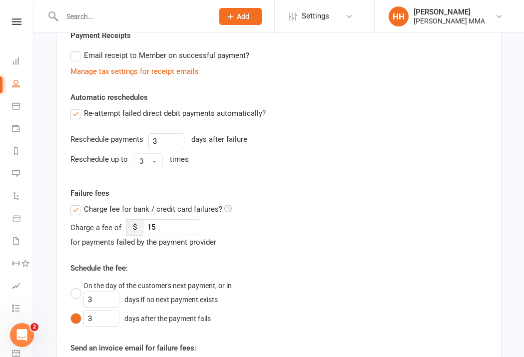
scroll to position [0, 0]
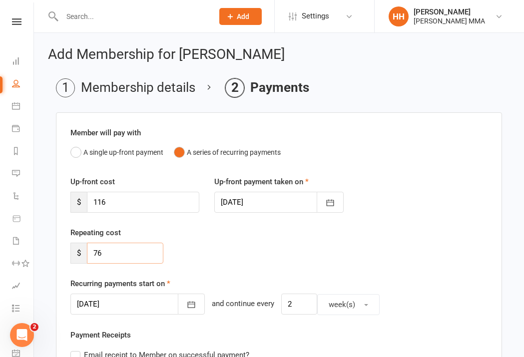
click at [152, 257] on input "76" at bounding box center [125, 253] width 76 height 21
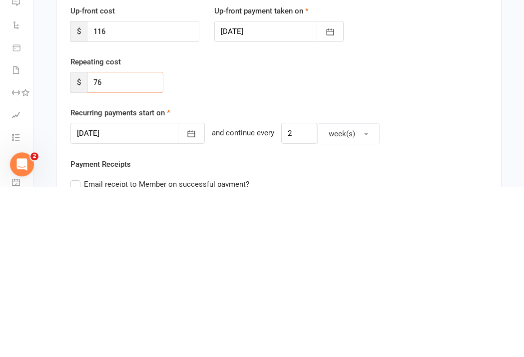
click at [103, 243] on input "76" at bounding box center [125, 253] width 76 height 21
click at [102, 243] on input "76" at bounding box center [125, 253] width 76 height 21
click at [128, 192] on input "116" at bounding box center [143, 202] width 112 height 21
click at [125, 192] on input "116" at bounding box center [143, 202] width 112 height 21
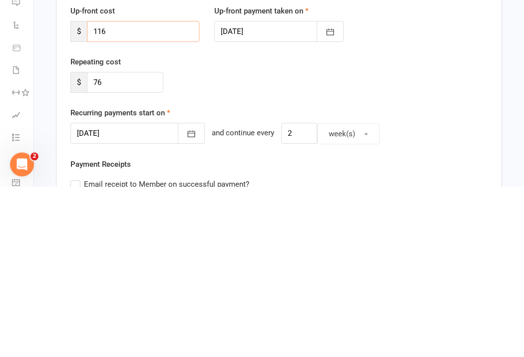
paste input "7"
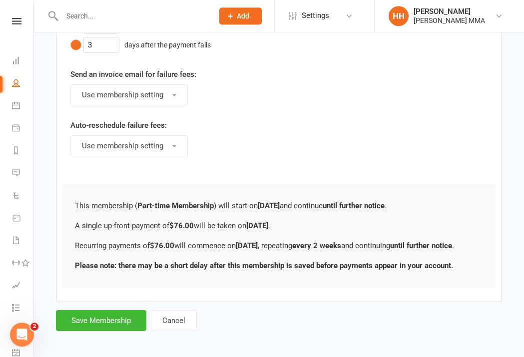
scroll to position [573, 0]
type input "76"
click at [122, 331] on button "Save Membership" at bounding box center [101, 321] width 90 height 21
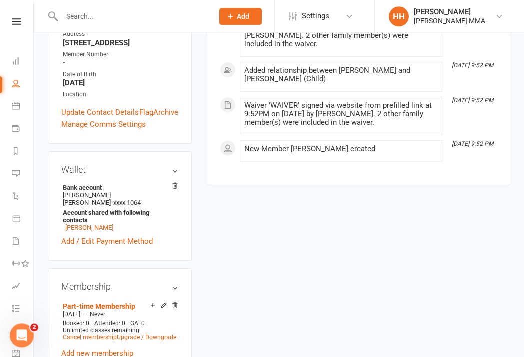
scroll to position [258, 0]
click at [113, 224] on link "Nagarajan Jeyachandran" at bounding box center [89, 227] width 48 height 7
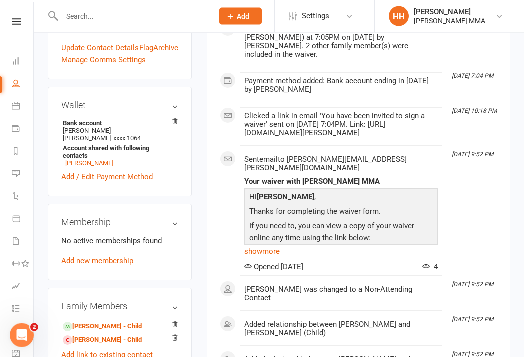
scroll to position [317, 0]
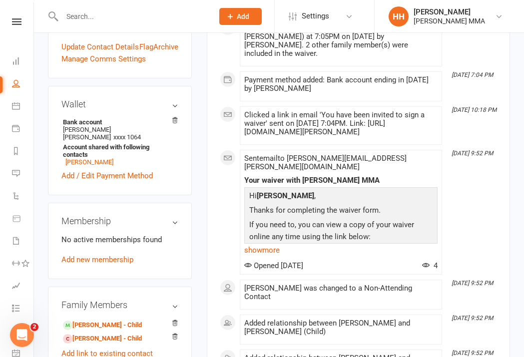
click at [141, 334] on link "Harshavardhan Nagarajan - Child" at bounding box center [102, 339] width 79 height 10
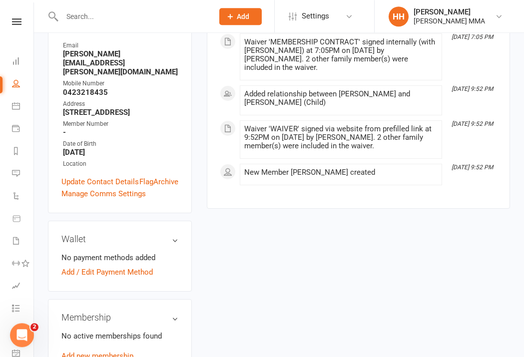
scroll to position [176, 0]
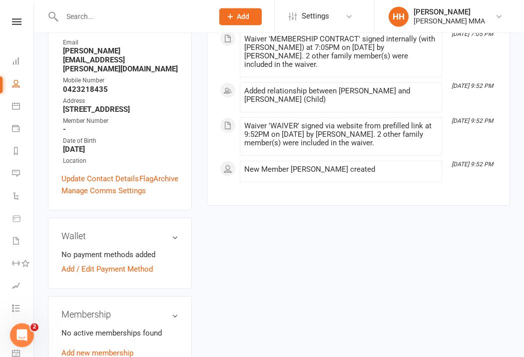
click at [130, 271] on link "Add / Edit Payment Method" at bounding box center [106, 269] width 91 height 12
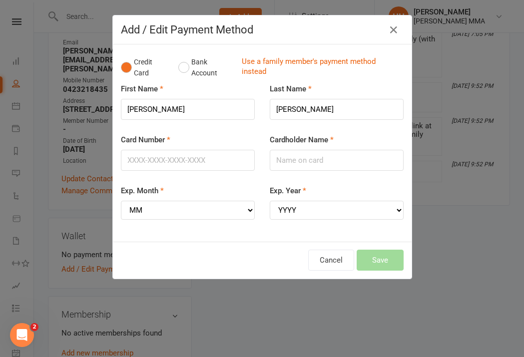
click at [322, 65] on link "Use a family member's payment method instead" at bounding box center [320, 67] width 157 height 22
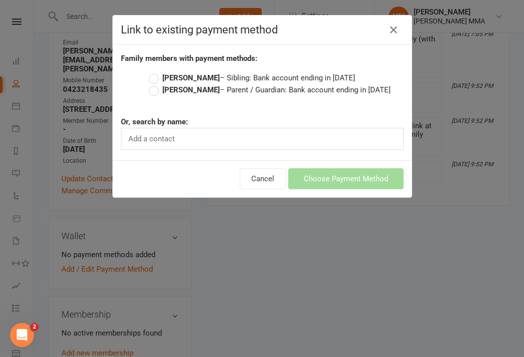
click at [345, 96] on label "Nagarajan Jeyachandran – Parent / Guardian: Bank account ending in 1064" at bounding box center [270, 90] width 242 height 12
click at [155, 84] on input "Nagarajan Jeyachandran – Parent / Guardian: Bank account ending in 1064" at bounding box center [152, 84] width 6 height 0
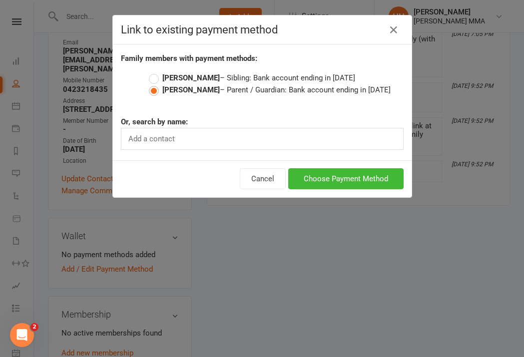
click at [365, 187] on button "Choose Payment Method" at bounding box center [345, 178] width 115 height 21
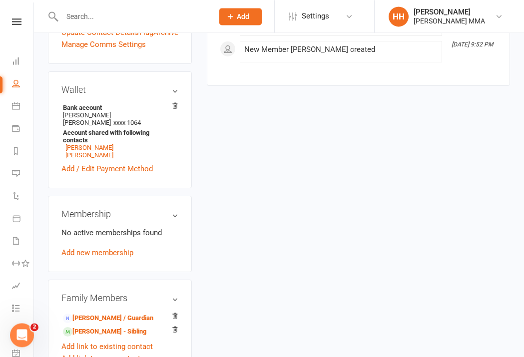
click at [129, 252] on link "Add new membership" at bounding box center [97, 252] width 72 height 9
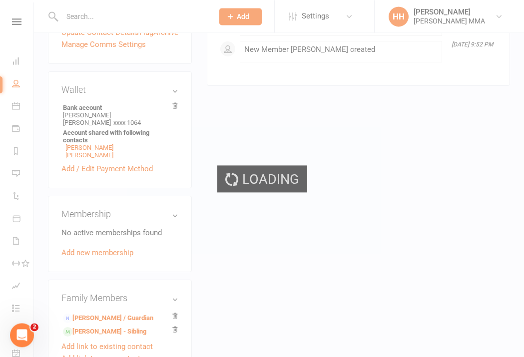
scroll to position [323, 0]
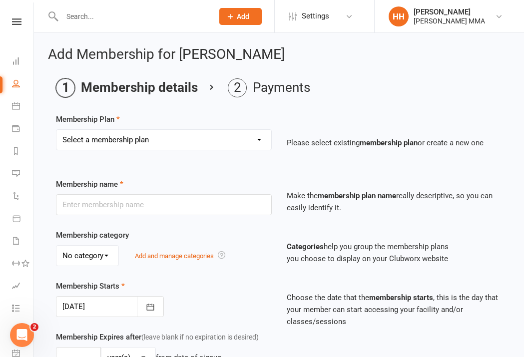
click at [242, 148] on select "Select a membership plan Create new Membership Plan Unlimited Membership Part-t…" at bounding box center [163, 140] width 215 height 20
select select "2"
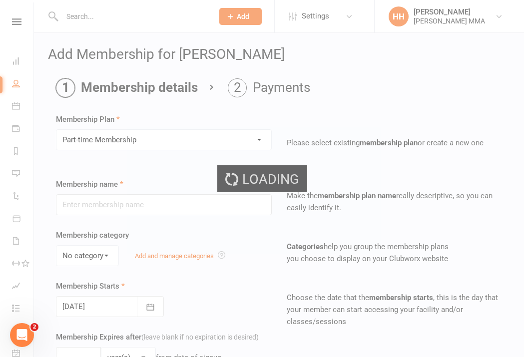
type input "Part-time Membership"
select select "0"
type input "0"
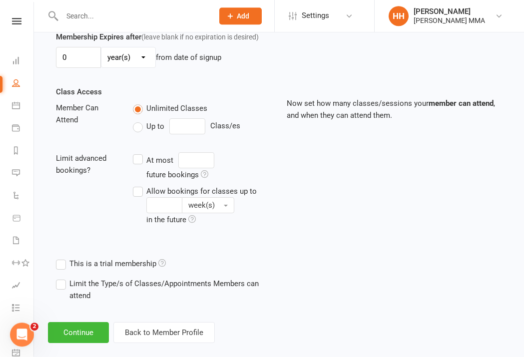
scroll to position [300, 0]
click at [72, 344] on button "Continue" at bounding box center [78, 333] width 61 height 21
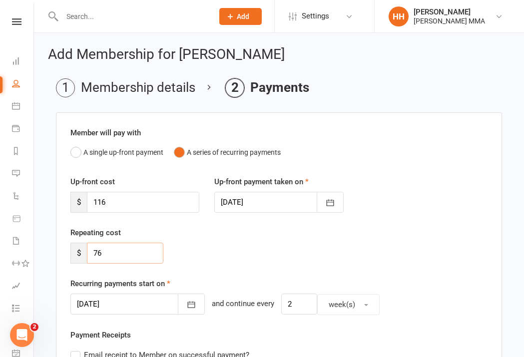
click at [147, 253] on input "76" at bounding box center [125, 253] width 76 height 21
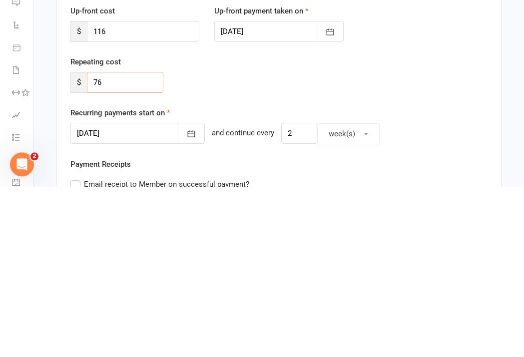
click at [131, 243] on input "76" at bounding box center [125, 253] width 76 height 21
click at [134, 243] on input "76" at bounding box center [125, 253] width 76 height 21
click at [159, 192] on input "116" at bounding box center [143, 202] width 112 height 21
click at [128, 192] on input "116" at bounding box center [143, 202] width 112 height 21
click at [127, 192] on input "116" at bounding box center [143, 202] width 112 height 21
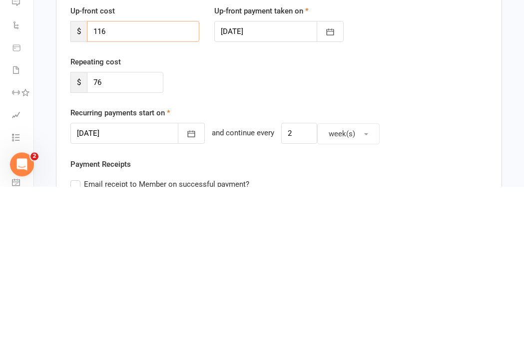
paste input "7"
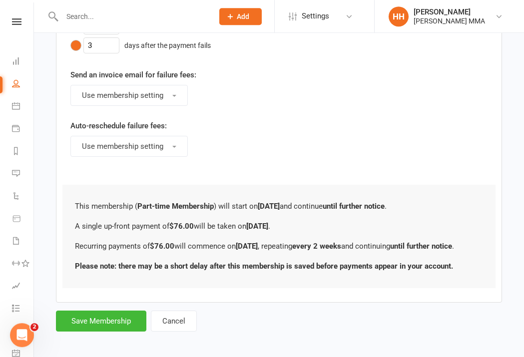
scroll to position [573, 0]
type input "76"
click at [119, 332] on button "Save Membership" at bounding box center [101, 321] width 90 height 21
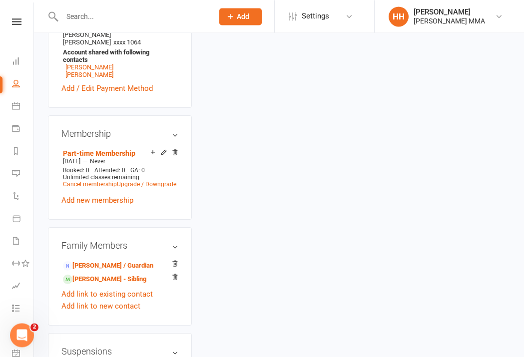
scroll to position [426, 0]
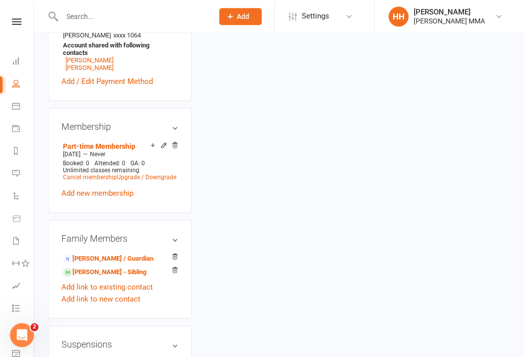
click at [134, 243] on div "Family Members Nagarajan Jeyachandran - Parent / Guardian Yashvardhan Nagarajan…" at bounding box center [120, 269] width 144 height 98
click at [132, 255] on link "Nagarajan Jeyachandran - Parent / Guardian" at bounding box center [108, 259] width 90 height 10
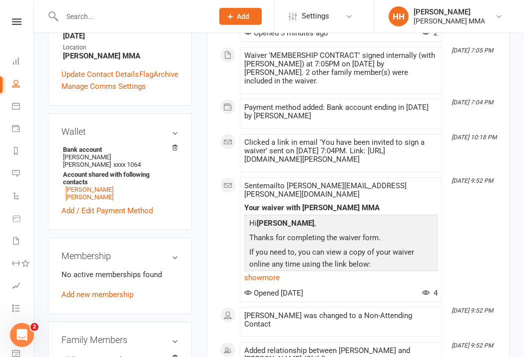
scroll to position [294, 0]
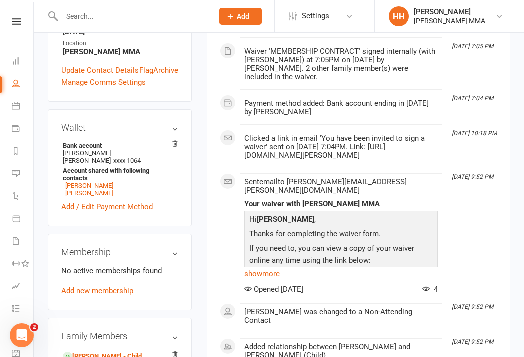
click at [142, 348] on link "Yashvardhan Nagarajan - Child" at bounding box center [102, 356] width 79 height 10
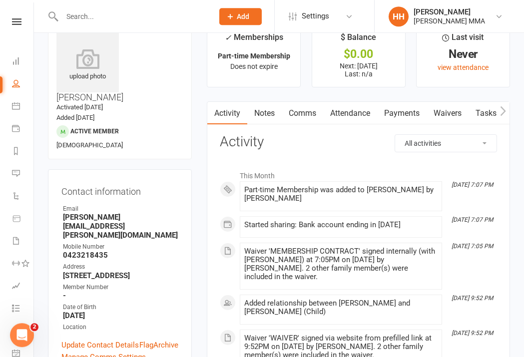
scroll to position [20, 0]
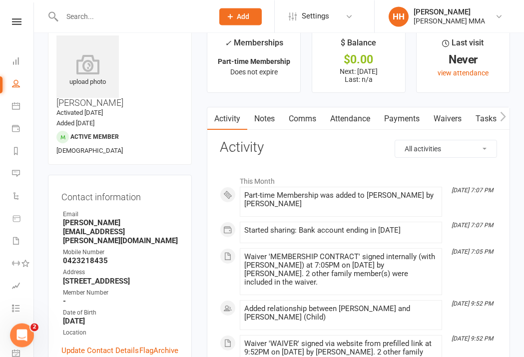
click at [397, 125] on link "Payments" at bounding box center [401, 118] width 49 height 23
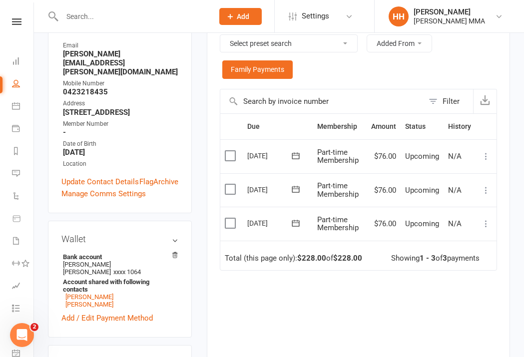
scroll to position [189, 0]
click at [382, 333] on div "Due Contact Membership Amount Status History Invoice # Select this 14 Oct 2025 …" at bounding box center [358, 256] width 277 height 286
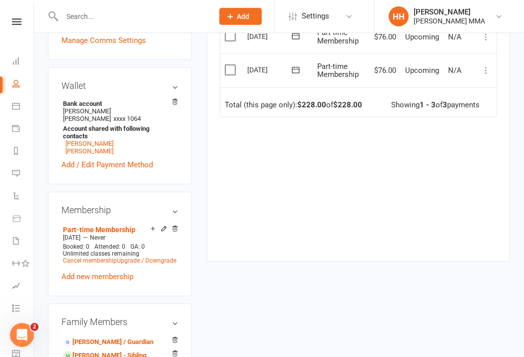
scroll to position [314, 0]
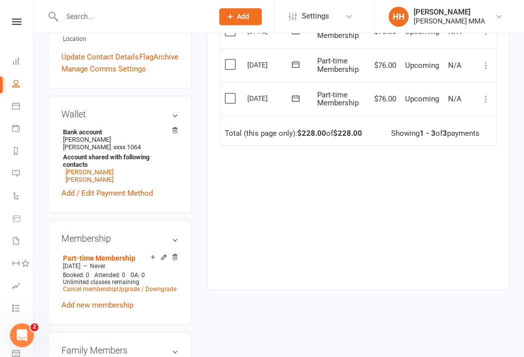
click at [266, 218] on div "Due Contact Membership Amount Status History Invoice # Select this 14 Oct 2025 …" at bounding box center [358, 132] width 277 height 286
click at [262, 241] on div "Due Contact Membership Amount Status History Invoice # Select this 14 Oct 2025 …" at bounding box center [358, 132] width 277 height 286
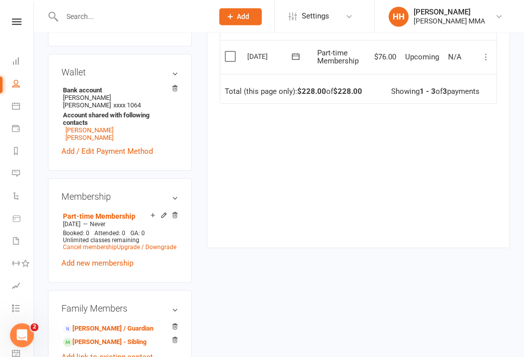
scroll to position [356, 0]
click at [142, 337] on link "Harshavardhan Nagarajan - Sibling" at bounding box center [104, 342] width 83 height 10
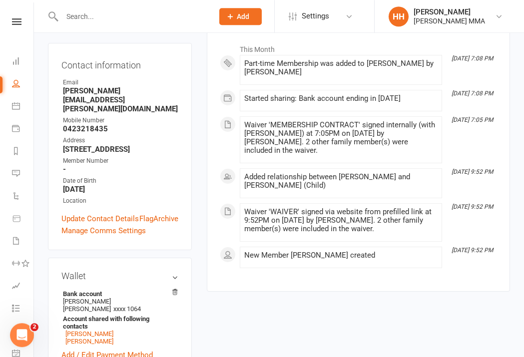
scroll to position [76, 0]
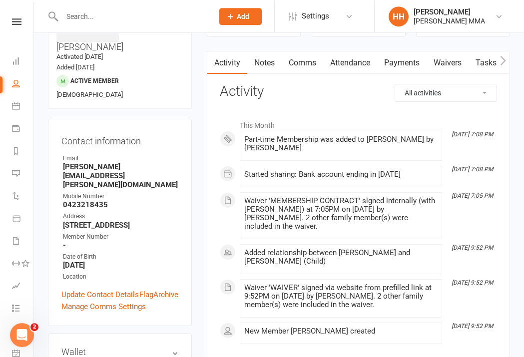
click at [412, 70] on link "Payments" at bounding box center [401, 62] width 49 height 23
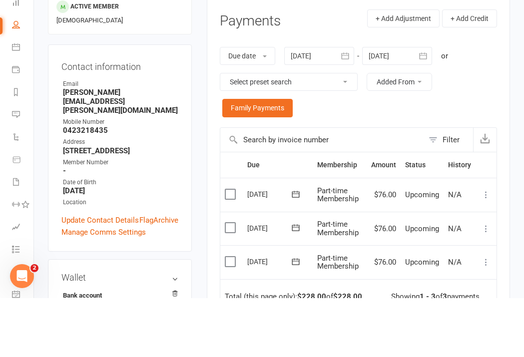
scroll to position [156, 0]
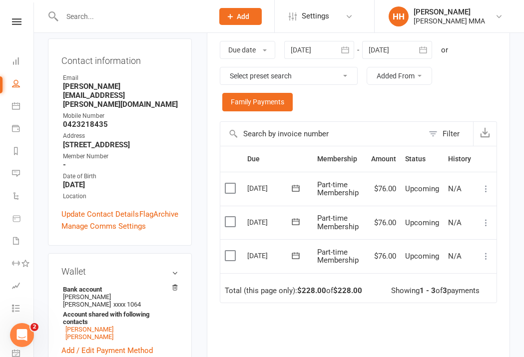
click at [286, 337] on div "Due Contact Membership Amount Status History Invoice # Select this 14 Oct 2025 …" at bounding box center [358, 289] width 277 height 286
click at [385, 324] on div "Due Contact Membership Amount Status History Invoice # Select this 14 Oct 2025 …" at bounding box center [358, 289] width 277 height 286
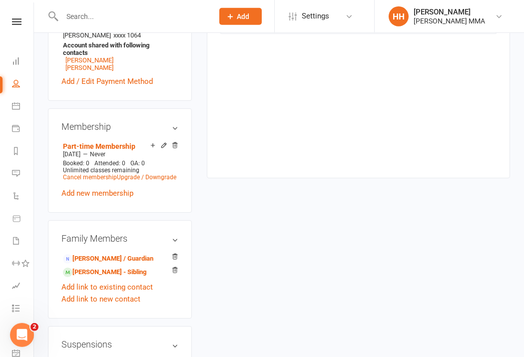
scroll to position [426, 0]
click at [135, 253] on link "Nagarajan Jeyachandran - Parent / Guardian" at bounding box center [108, 258] width 90 height 10
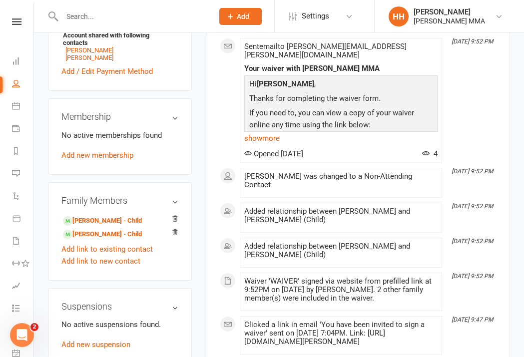
scroll to position [430, 0]
click at [142, 215] on link "Yashvardhan Nagarajan - Child" at bounding box center [102, 220] width 79 height 10
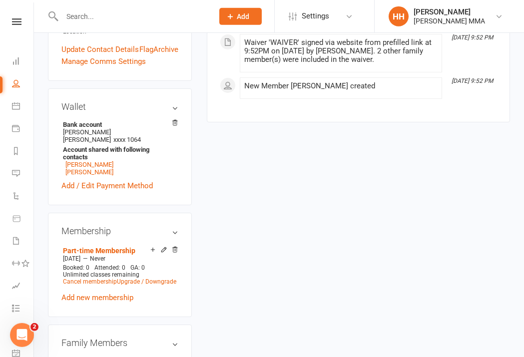
scroll to position [322, 0]
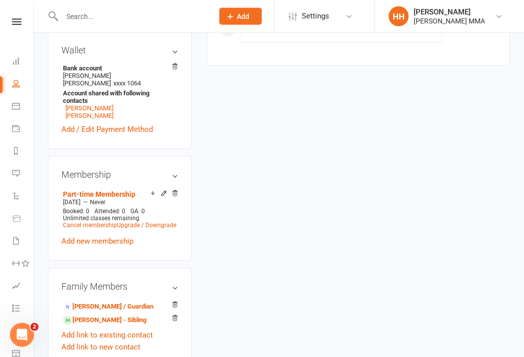
scroll to position [379, 0]
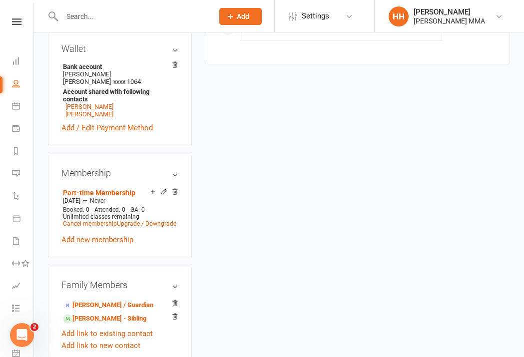
click at [120, 300] on link "Nagarajan Jeyachandran - Parent / Guardian" at bounding box center [108, 305] width 90 height 10
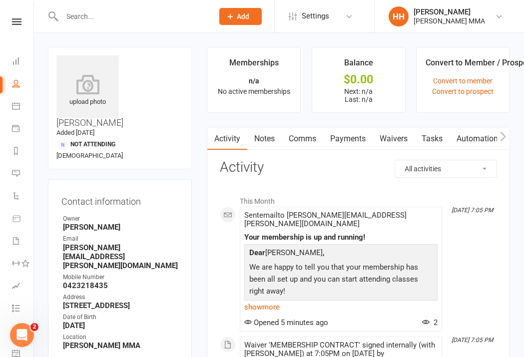
click at [398, 148] on link "Waivers" at bounding box center [394, 138] width 42 height 23
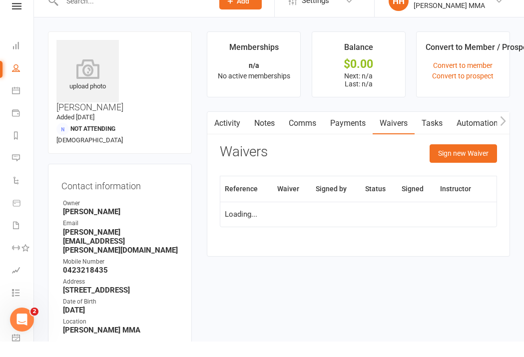
click at [355, 131] on link "Payments" at bounding box center [347, 138] width 49 height 23
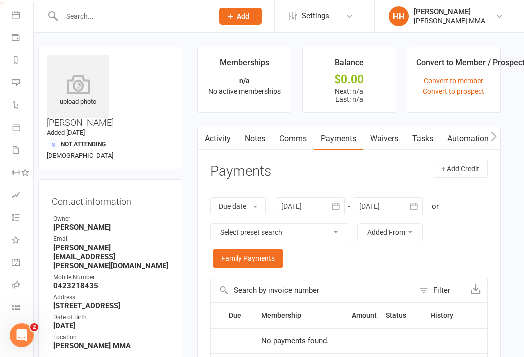
scroll to position [91, 0]
click at [14, 309] on icon at bounding box center [16, 307] width 8 height 8
